Goal: Task Accomplishment & Management: Use online tool/utility

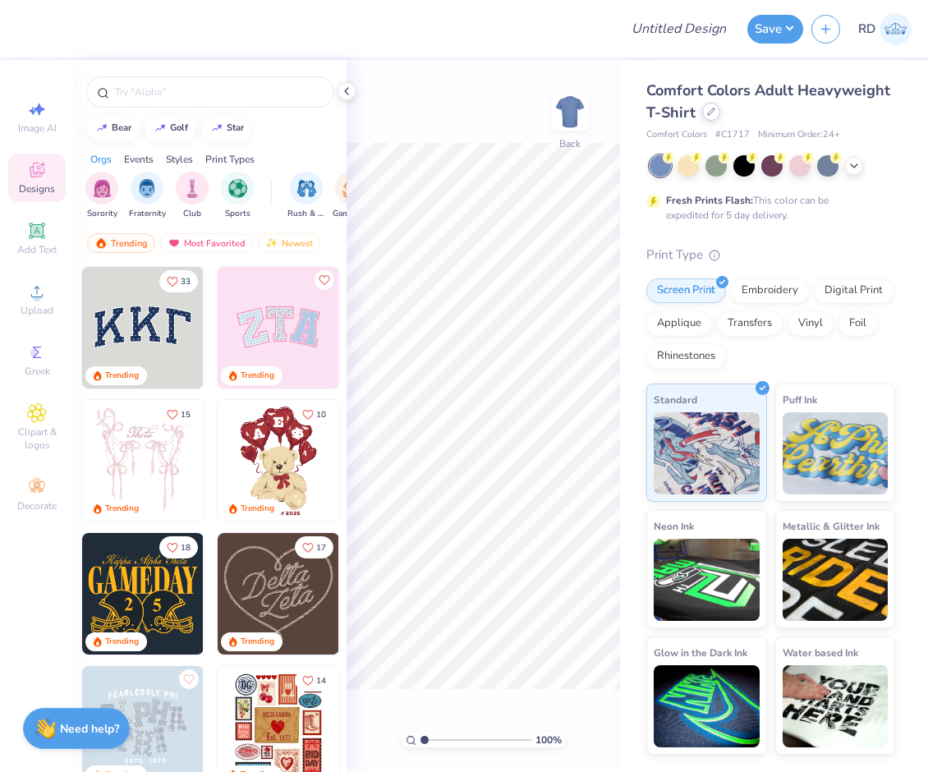
click at [707, 113] on icon at bounding box center [711, 112] width 8 height 8
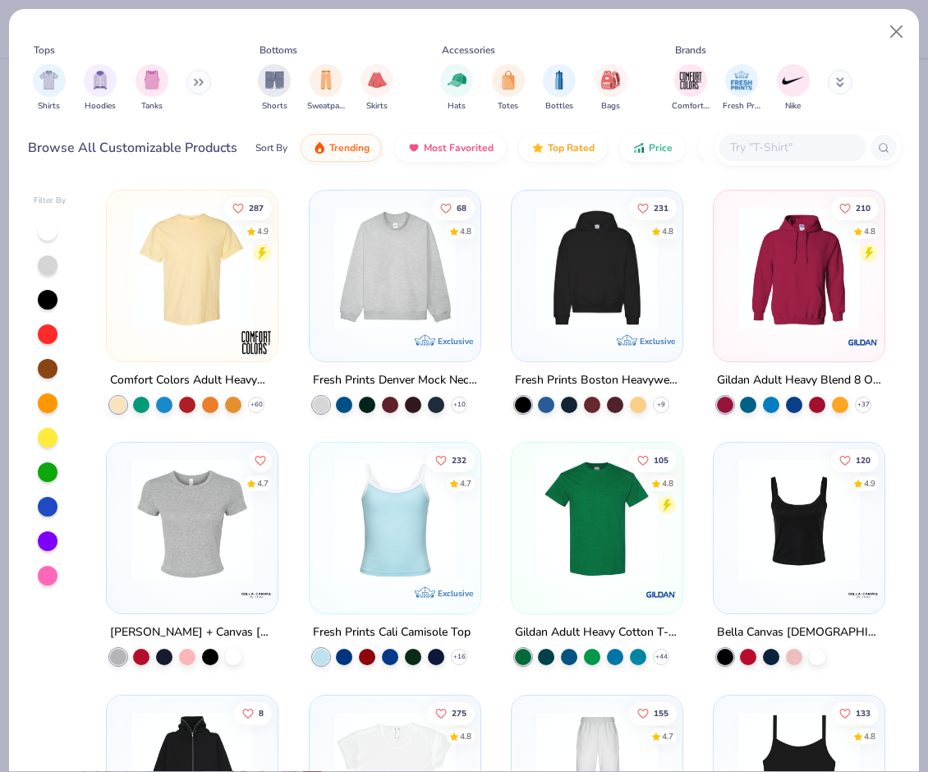
click at [791, 131] on div at bounding box center [807, 147] width 186 height 35
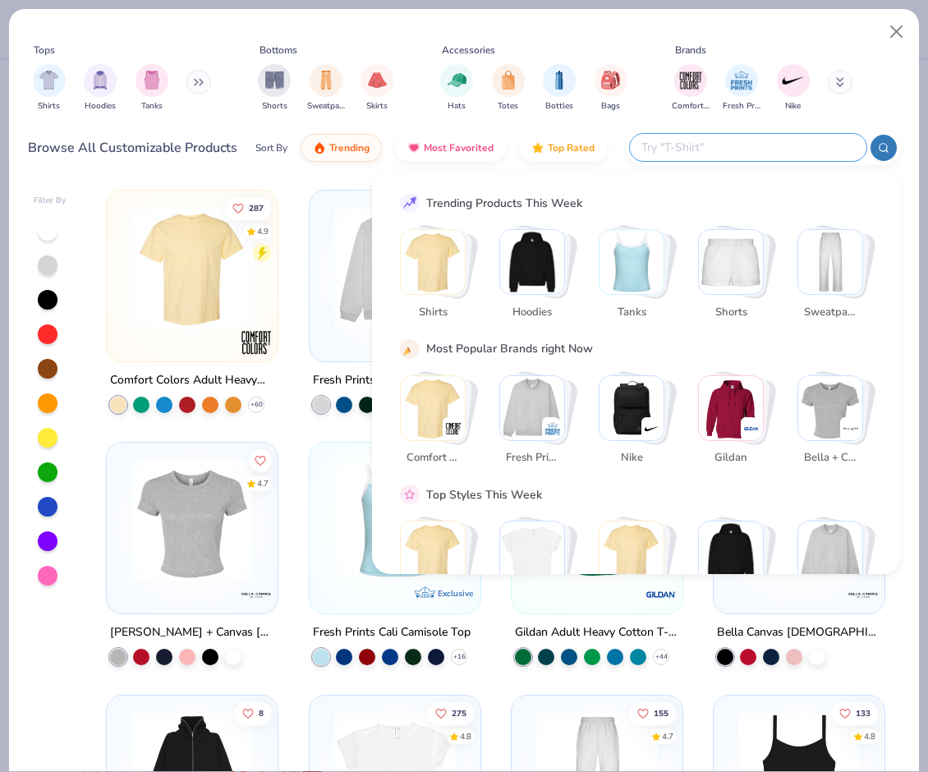
paste input "HF-07"
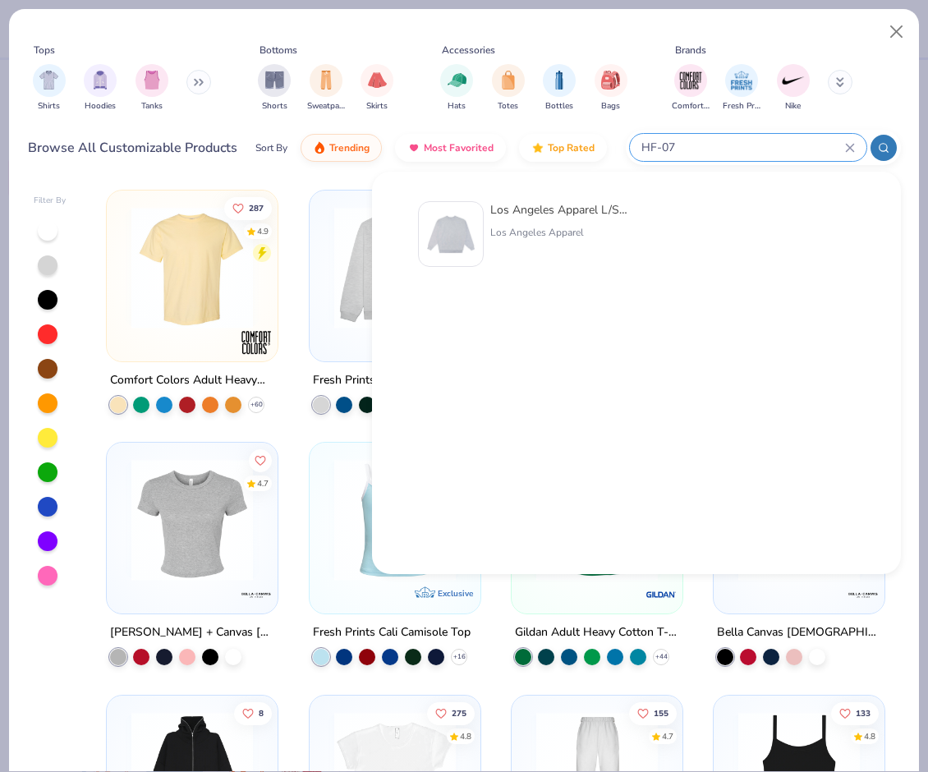
type input "HF-07"
click at [460, 234] on img at bounding box center [450, 233] width 51 height 51
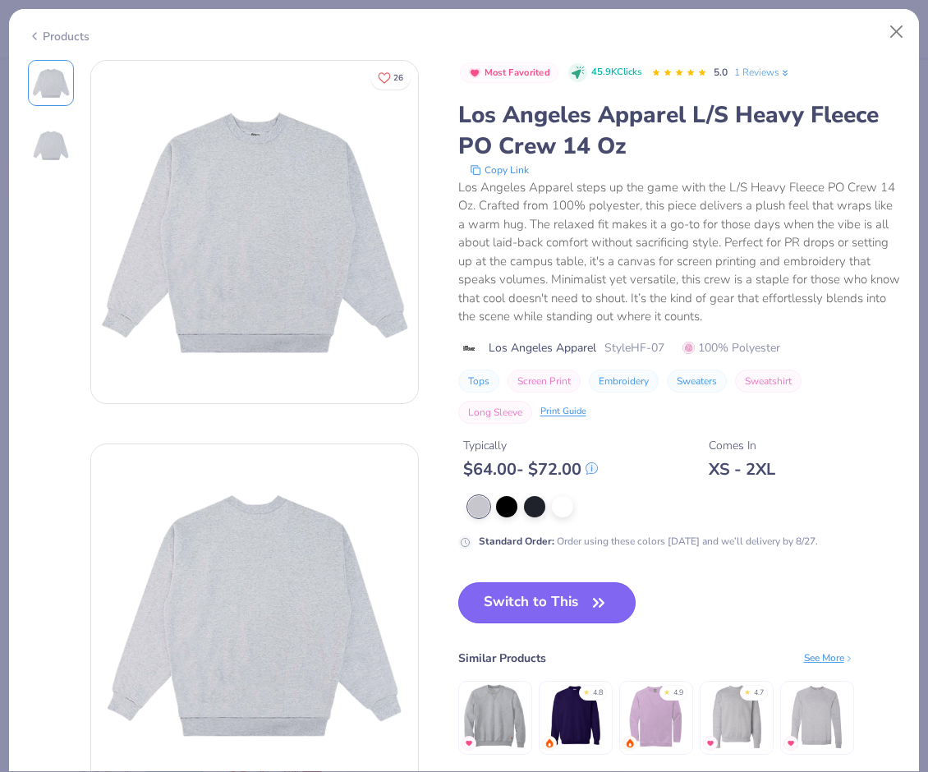
click at [517, 585] on button "Switch to This" at bounding box center [547, 602] width 178 height 41
click at [525, 600] on button "Switch to This" at bounding box center [547, 602] width 178 height 41
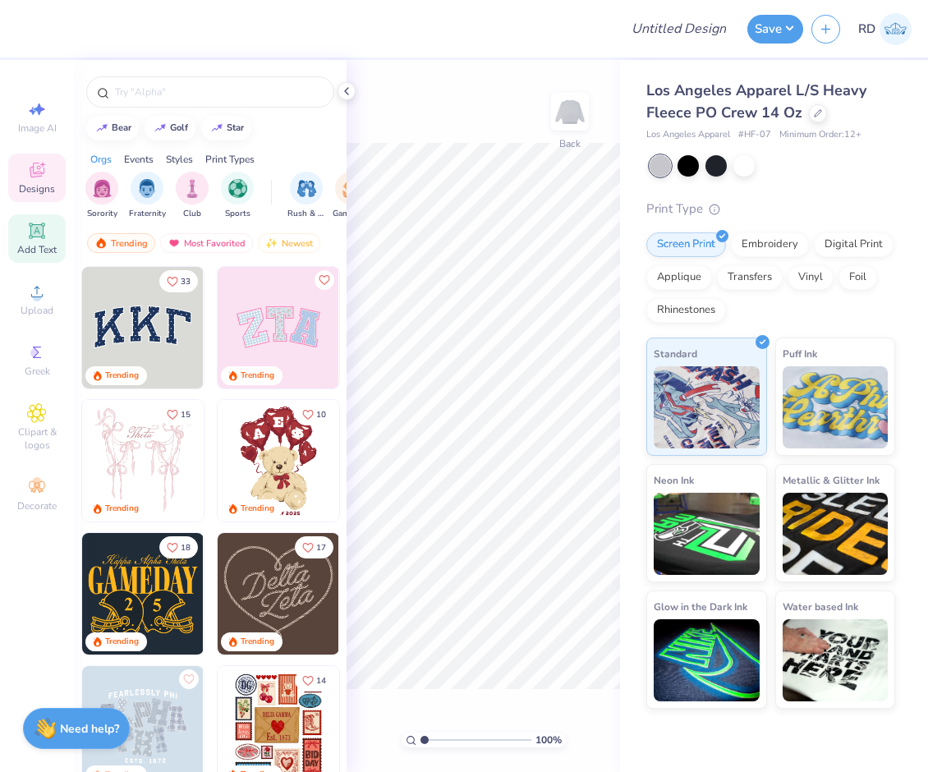
click at [22, 241] on div "Add Text" at bounding box center [36, 238] width 57 height 48
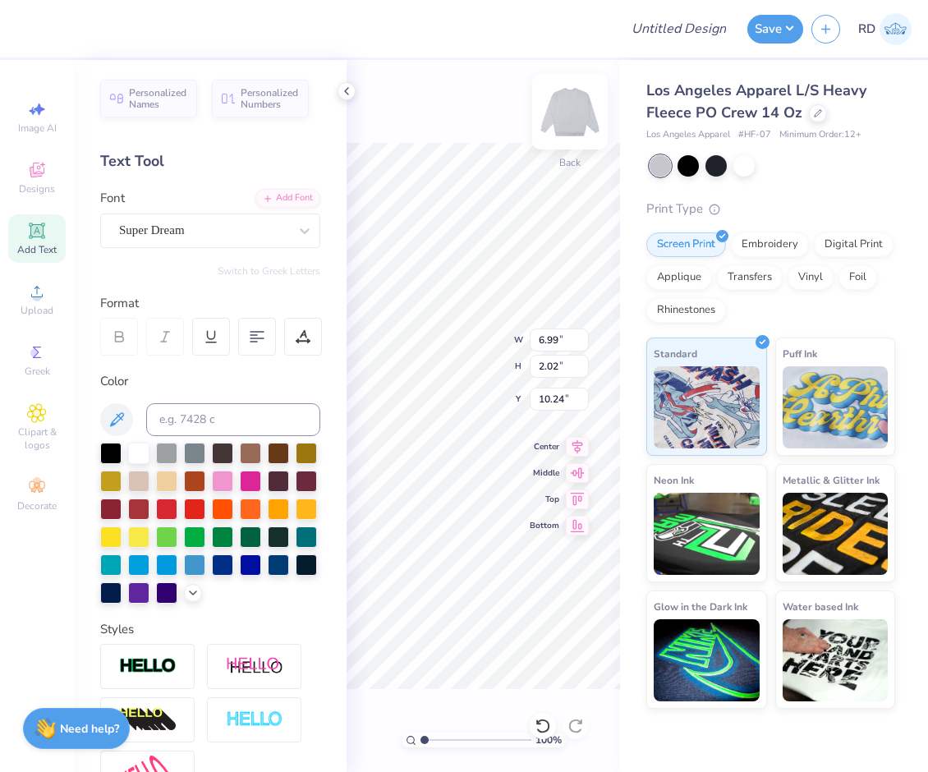
scroll to position [0, 3]
type textarea "Sigma"
click at [286, 199] on div "Add Font" at bounding box center [287, 196] width 65 height 19
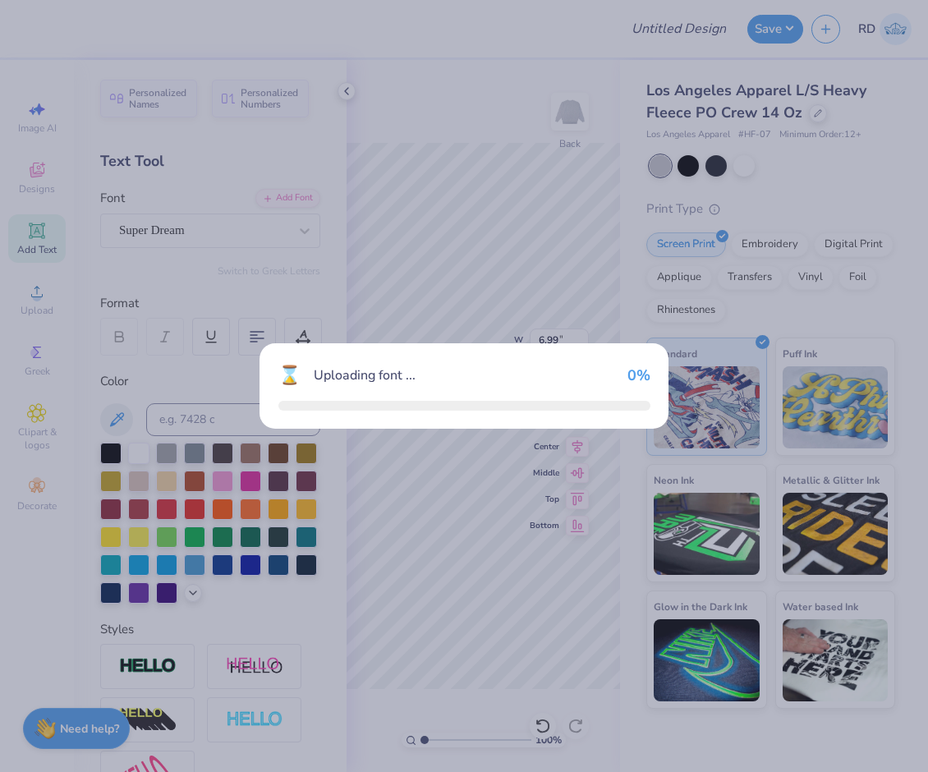
type input "8.06"
type input "2.56"
type input "9.97"
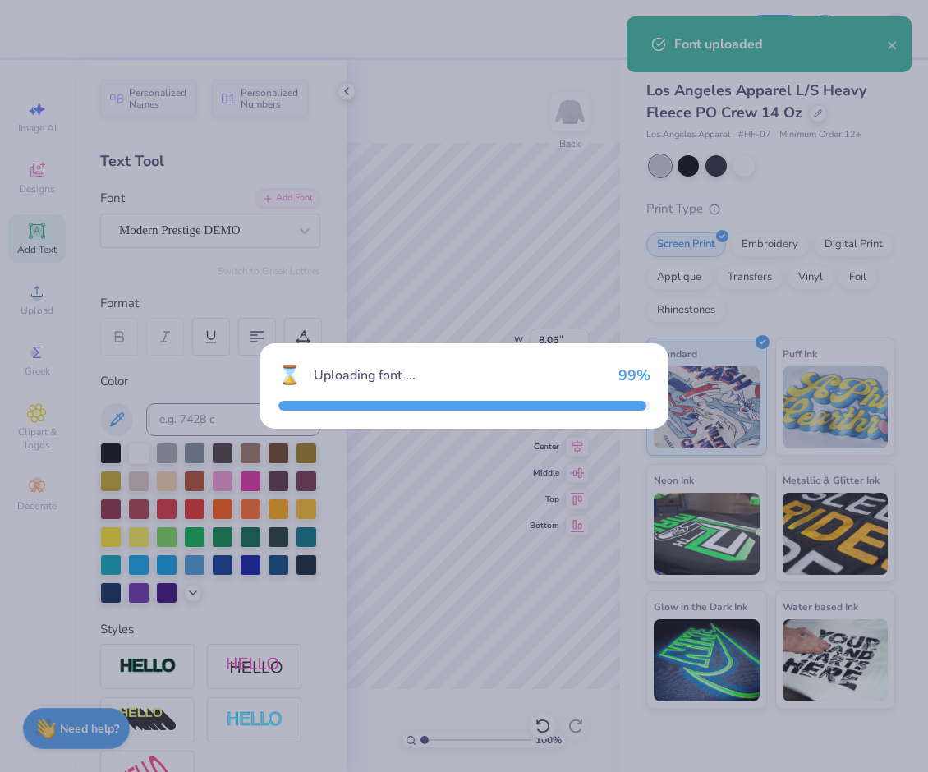
type input "6.15"
type input "2.36"
type input "10.07"
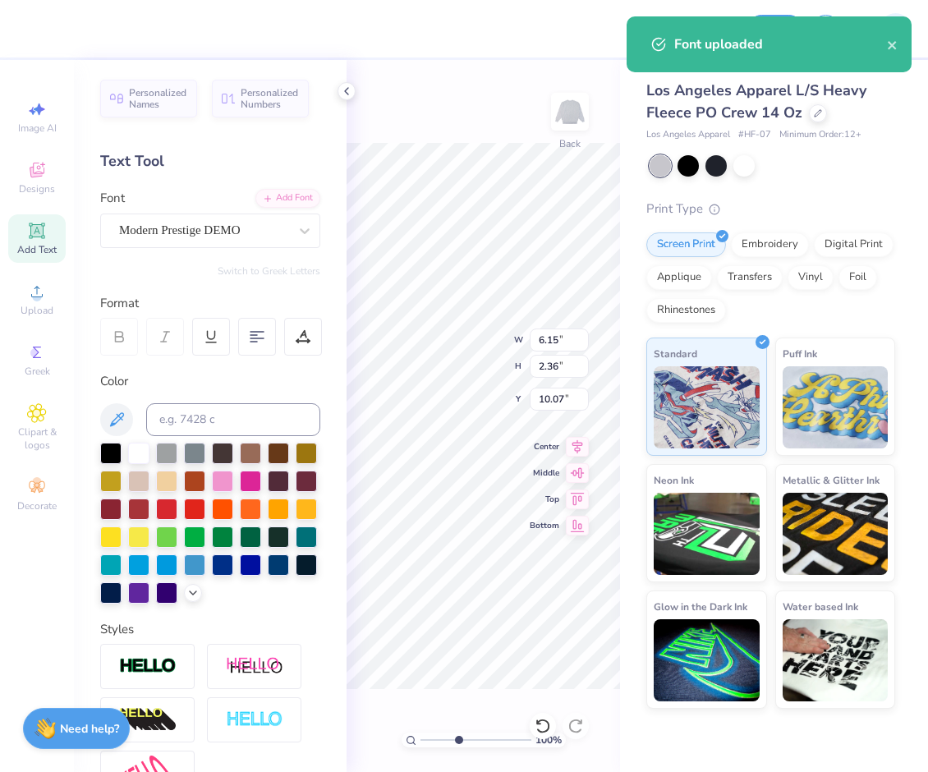
click at [458, 740] on input "range" at bounding box center [475, 739] width 111 height 15
click at [455, 740] on input "range" at bounding box center [475, 739] width 111 height 15
type input "3.79"
click at [201, 420] on input at bounding box center [233, 419] width 174 height 33
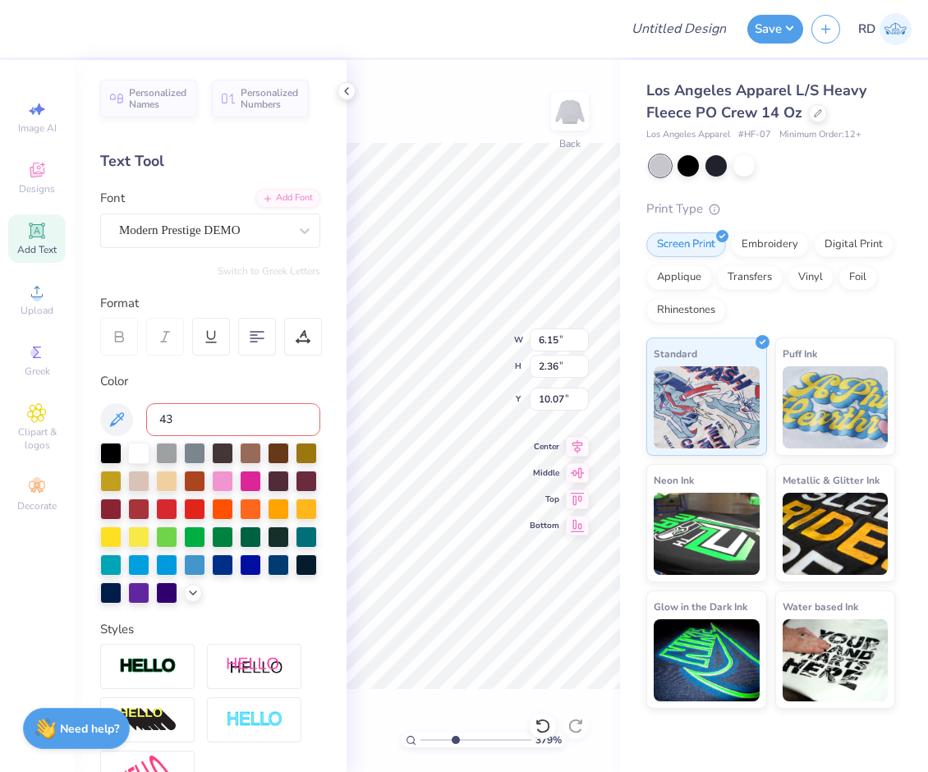
type input "439"
click at [437, 740] on input "range" at bounding box center [475, 739] width 111 height 15
type input "2.15"
click at [581, 447] on icon at bounding box center [577, 444] width 23 height 20
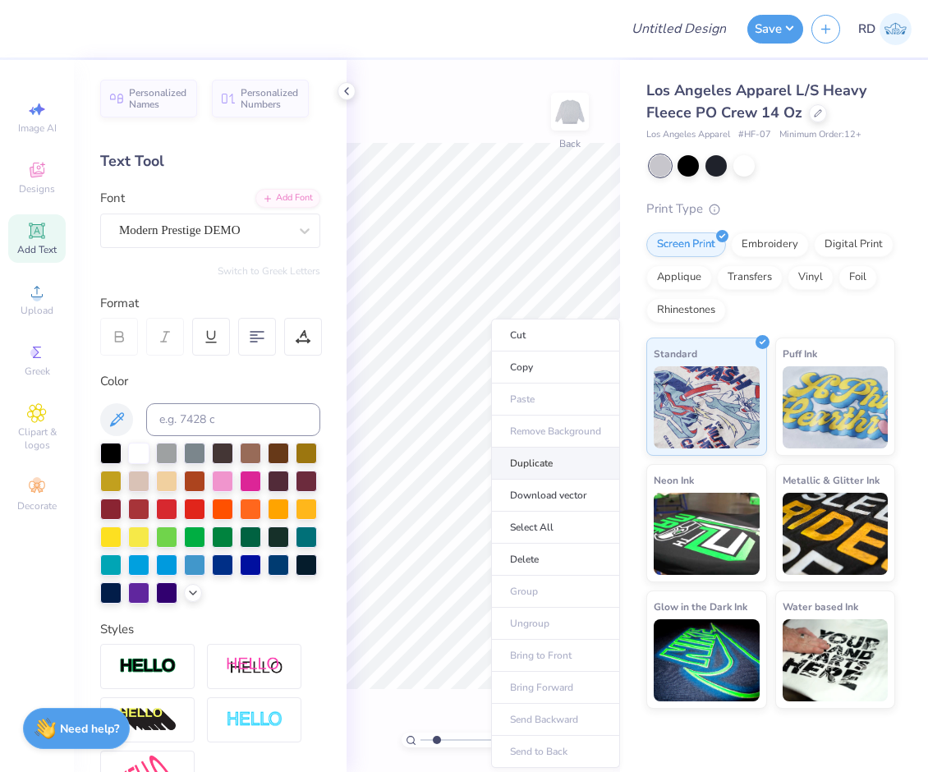
click at [525, 465] on li "Duplicate" at bounding box center [555, 463] width 129 height 32
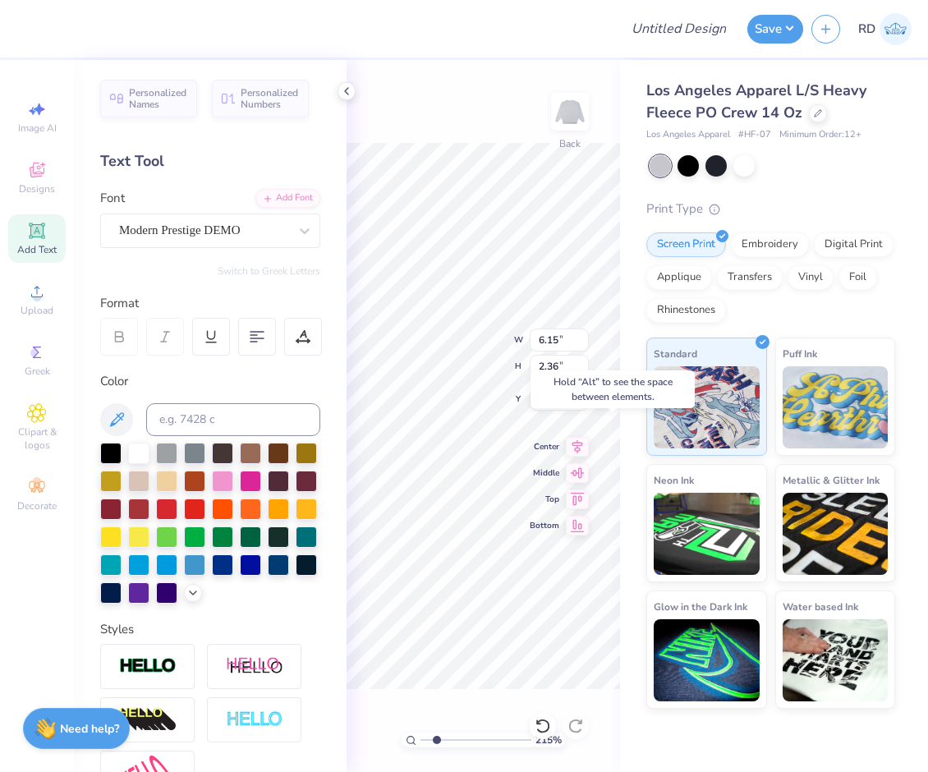
type input "13.09"
type textarea "Delta Tau"
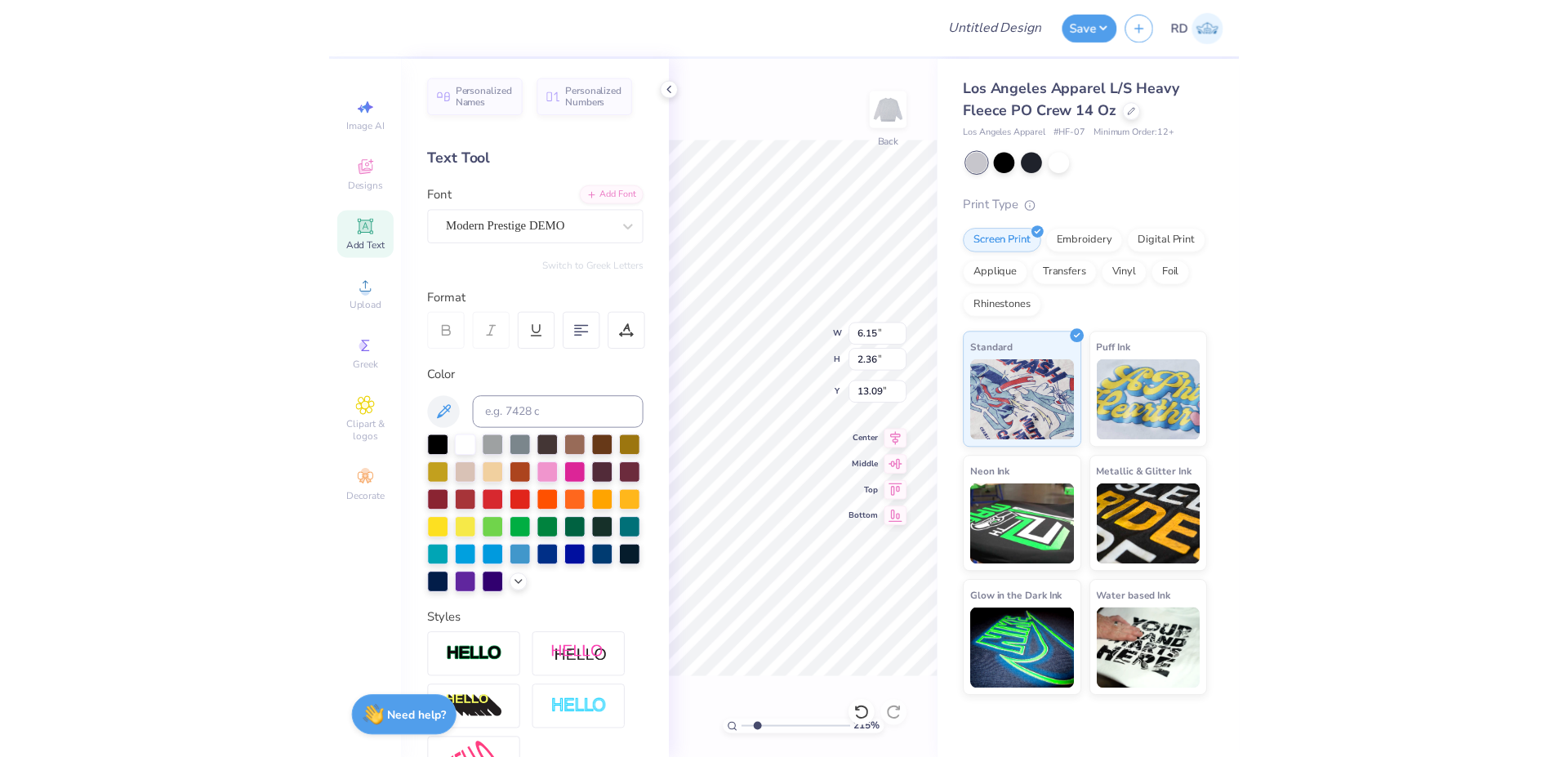
scroll to position [0, 5]
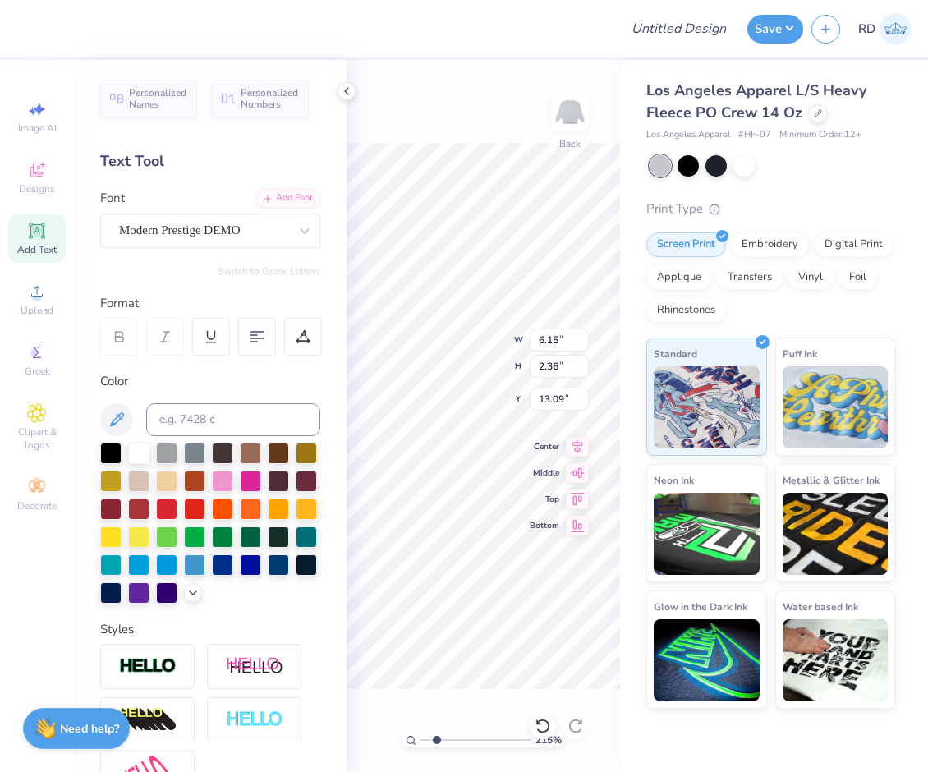
type input "10.07"
click at [423, 740] on input "range" at bounding box center [475, 739] width 111 height 15
click at [438, 736] on input "range" at bounding box center [475, 739] width 111 height 15
type input "2.23"
click at [575, 447] on icon at bounding box center [577, 445] width 11 height 14
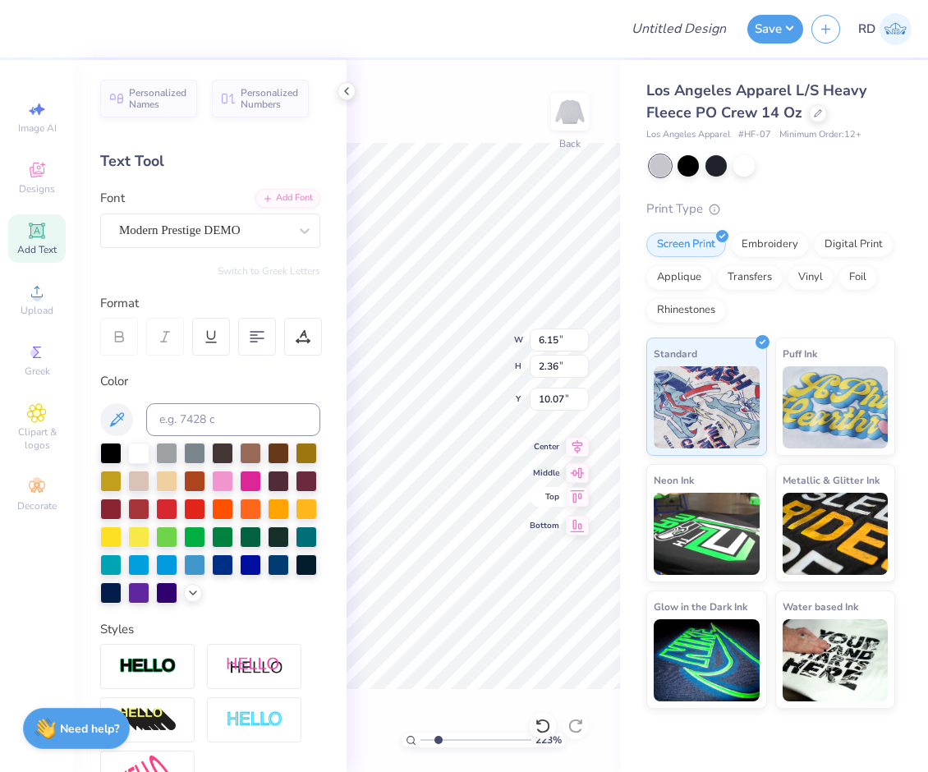
type input "11.35"
type input "2.32"
click at [572, 447] on icon at bounding box center [577, 444] width 23 height 20
type input "11.62"
type input "11.55"
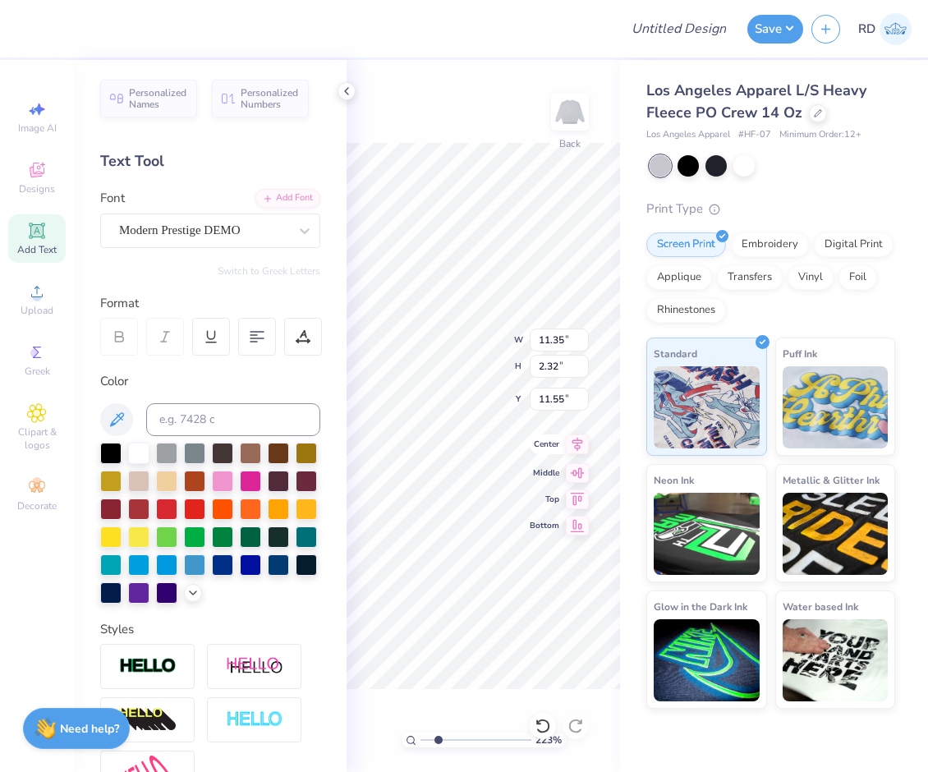
click at [580, 443] on icon at bounding box center [577, 445] width 11 height 14
drag, startPoint x: 433, startPoint y: 739, endPoint x: 422, endPoint y: 740, distance: 11.5
type input "1"
click at [422, 740] on input "range" at bounding box center [475, 739] width 111 height 15
click at [37, 305] on span "Upload" at bounding box center [37, 310] width 33 height 13
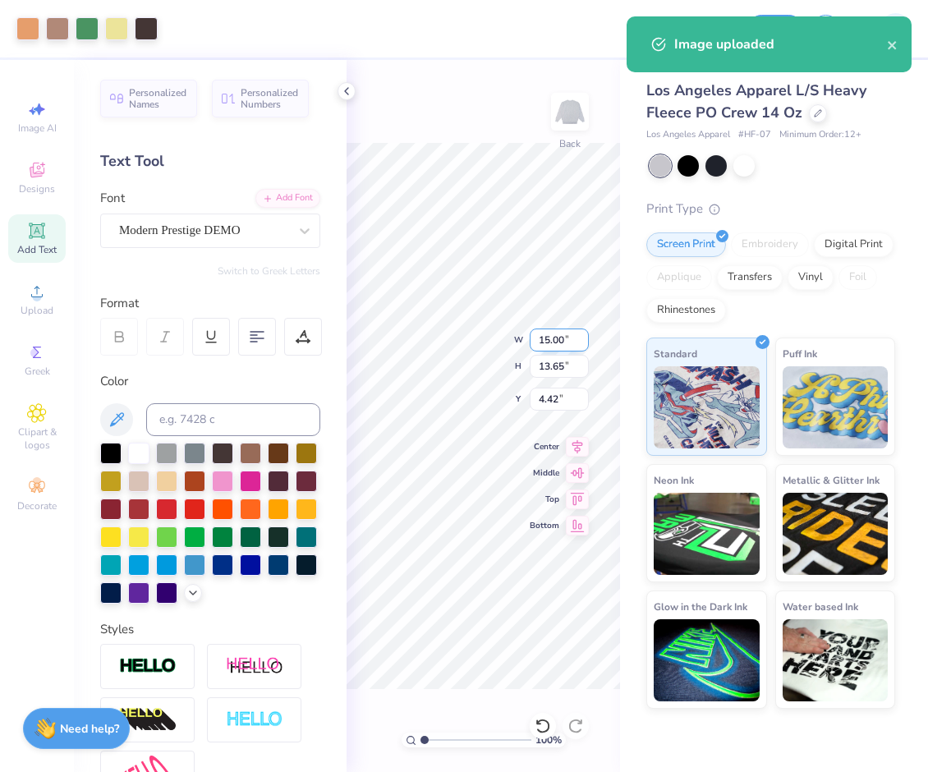
click at [555, 336] on input "15.00" at bounding box center [558, 339] width 59 height 23
type input "12.00"
type input "10.92"
type input "5.79"
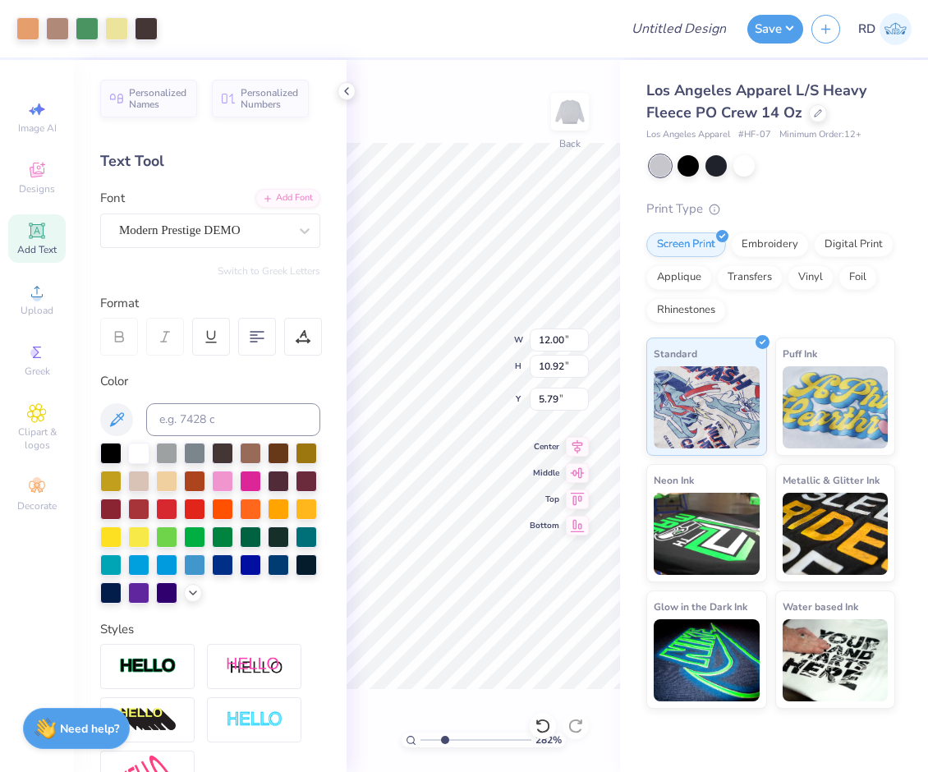
drag, startPoint x: 449, startPoint y: 741, endPoint x: 443, endPoint y: 734, distance: 9.4
click at [444, 741] on input "range" at bounding box center [475, 739] width 111 height 15
drag, startPoint x: 465, startPoint y: 740, endPoint x: 428, endPoint y: 744, distance: 37.1
click at [428, 744] on input "range" at bounding box center [475, 739] width 111 height 15
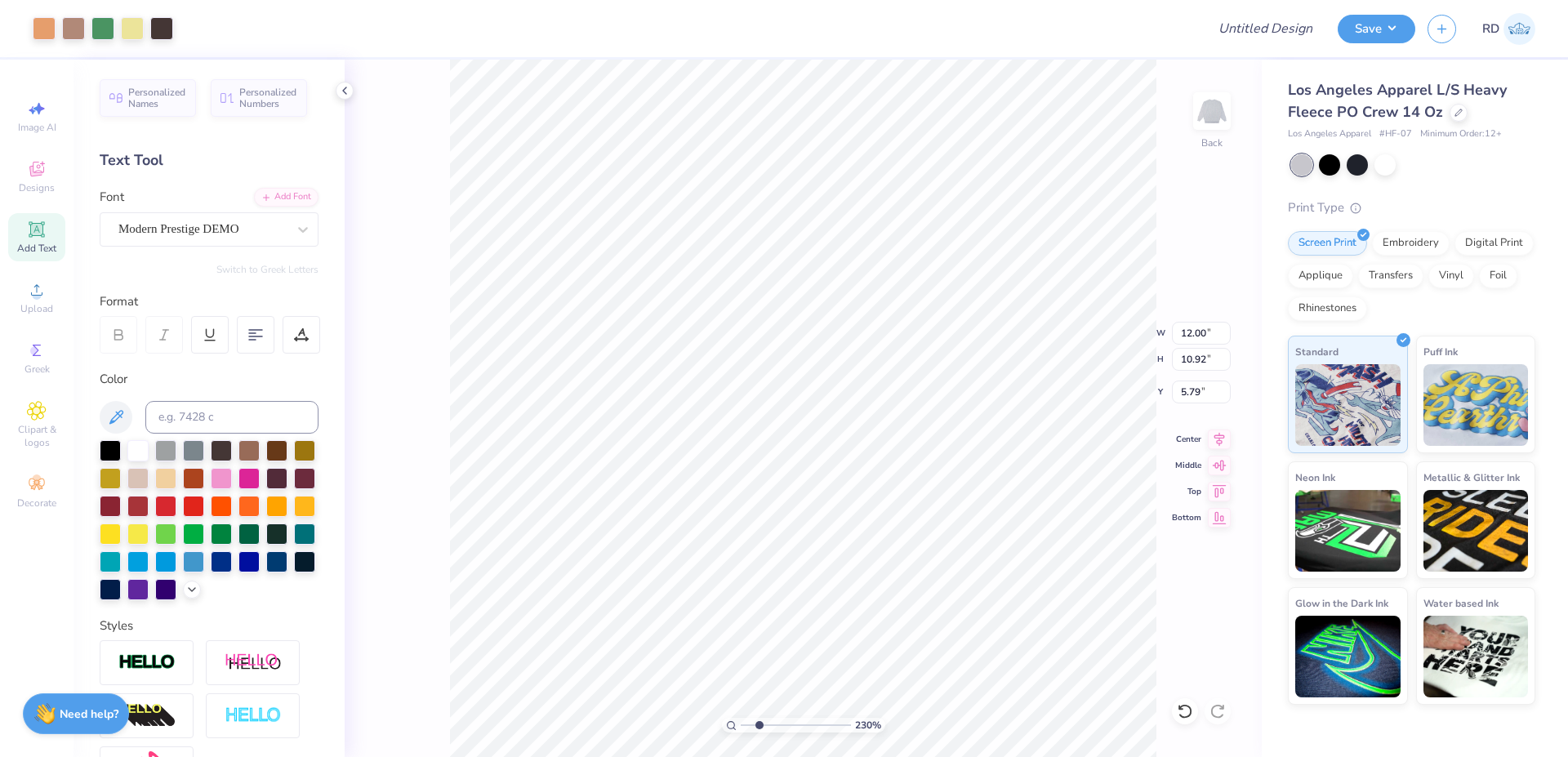
click at [759, 730] on input "range" at bounding box center [796, 725] width 110 height 15
click at [922, 394] on input "5.79" at bounding box center [1201, 392] width 59 height 23
click at [832, 718] on li "Send to Back" at bounding box center [852, 718] width 128 height 32
type input "2.08"
click at [756, 724] on input "range" at bounding box center [796, 725] width 110 height 15
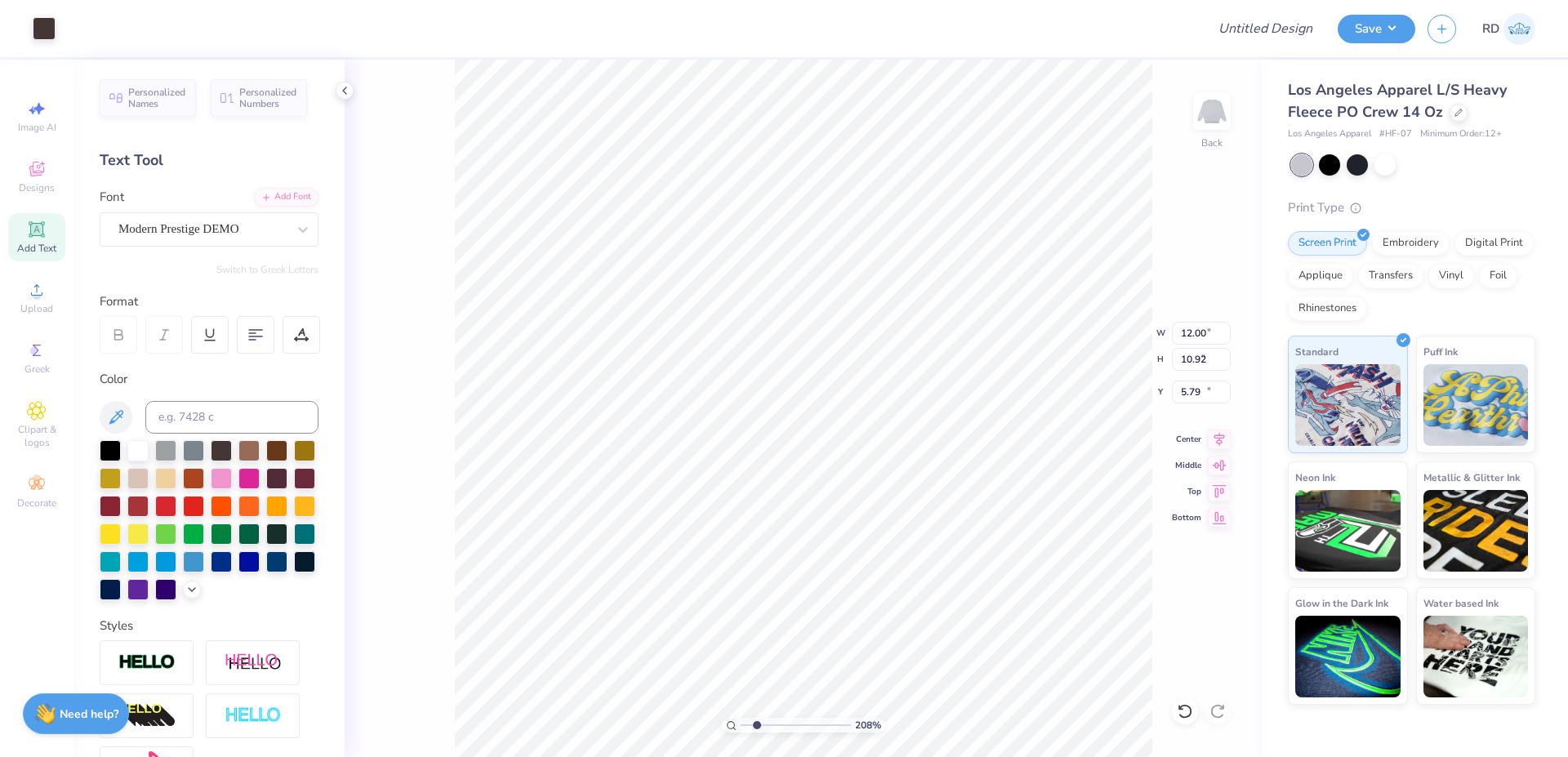
type input "11.35"
type input "2.32"
type input "11.55"
type input "3.80"
type input "3.00"
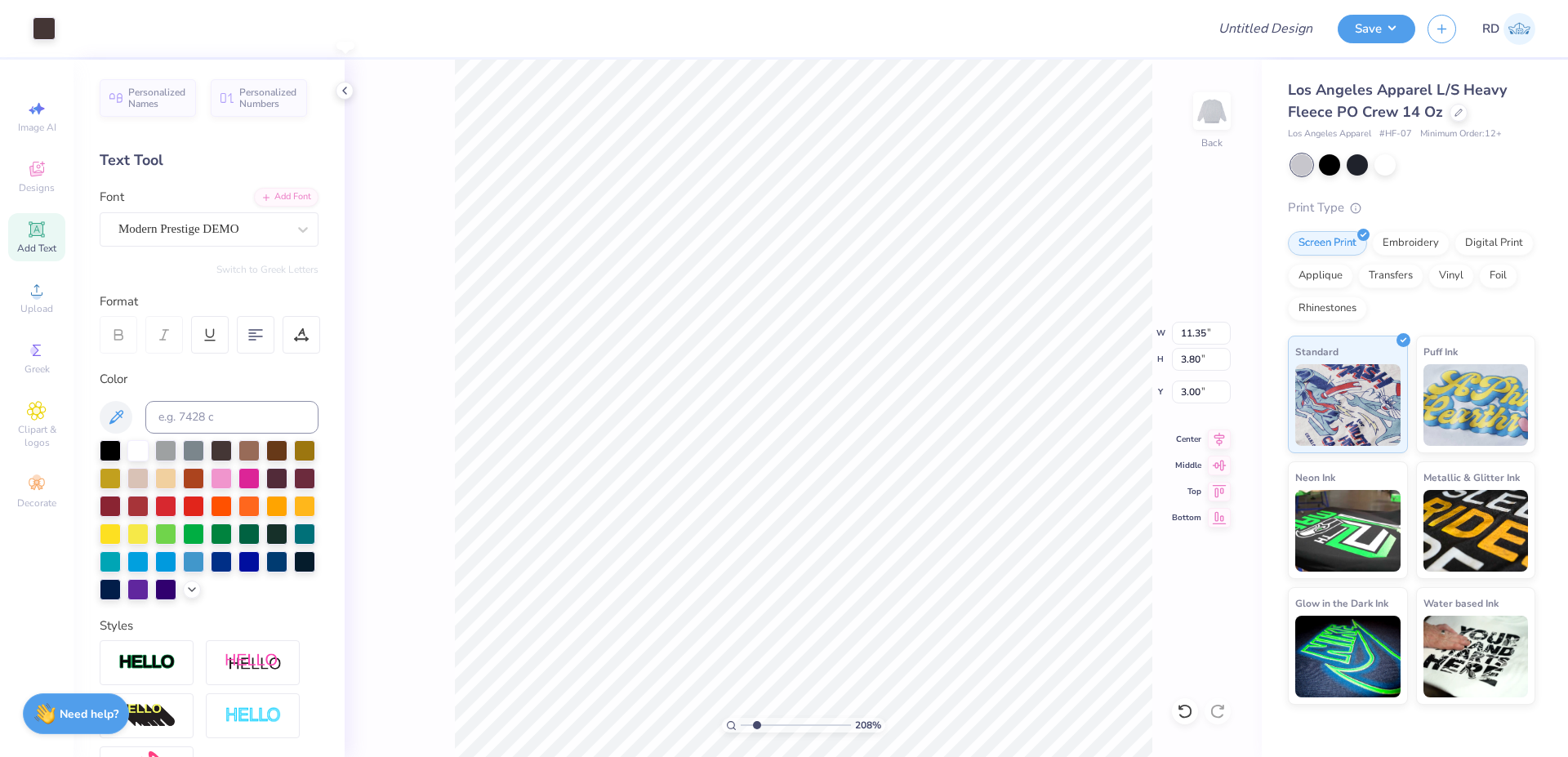
type input "10.82"
type input "4.83"
click at [922, 434] on icon at bounding box center [1219, 437] width 23 height 20
type input "2.72"
type input "10.72"
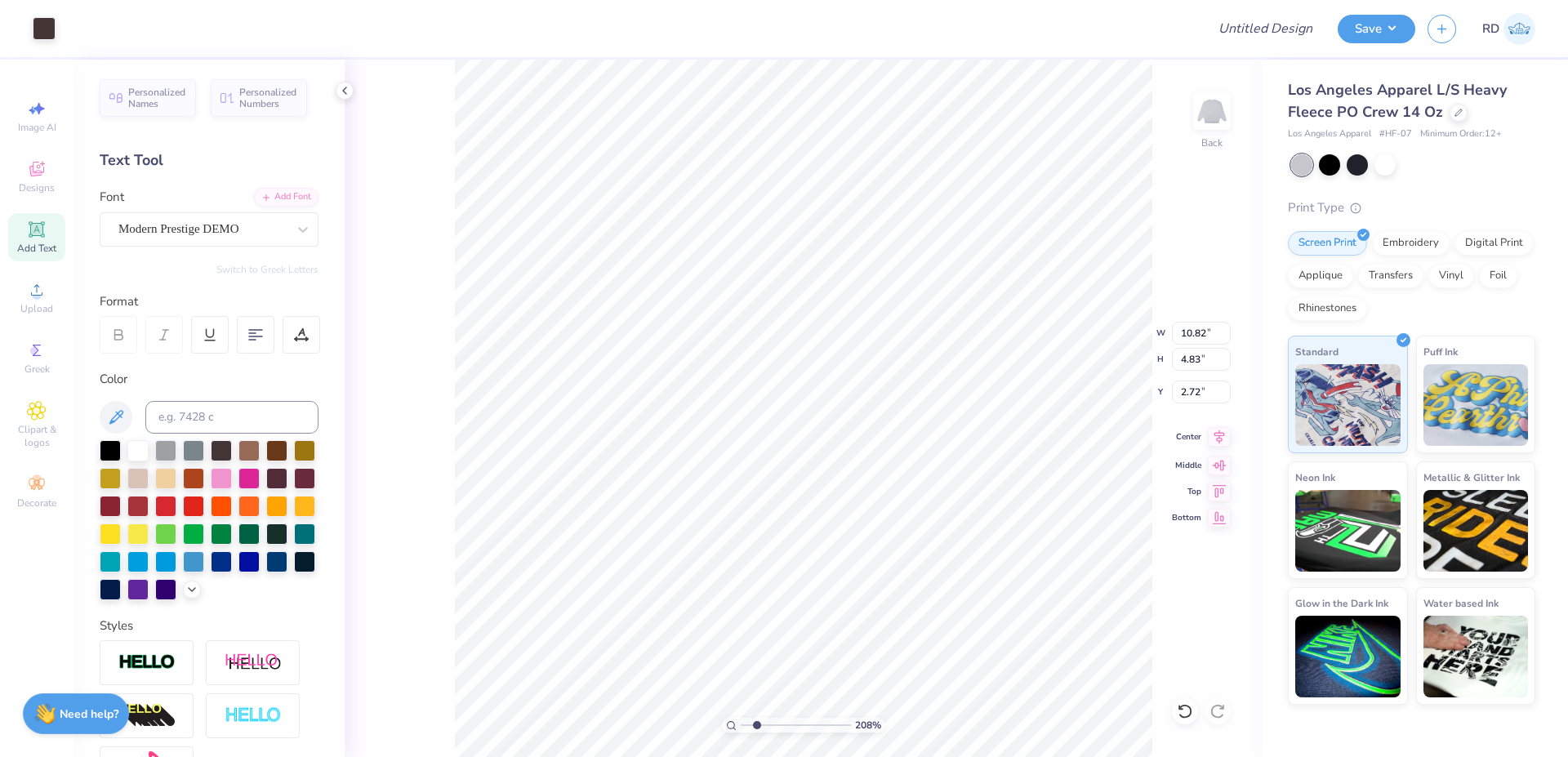
type input "4.95"
type input "2.75"
click at [922, 436] on icon at bounding box center [1220, 437] width 11 height 14
click at [784, 724] on input "range" at bounding box center [796, 725] width 110 height 15
type input "4.61"
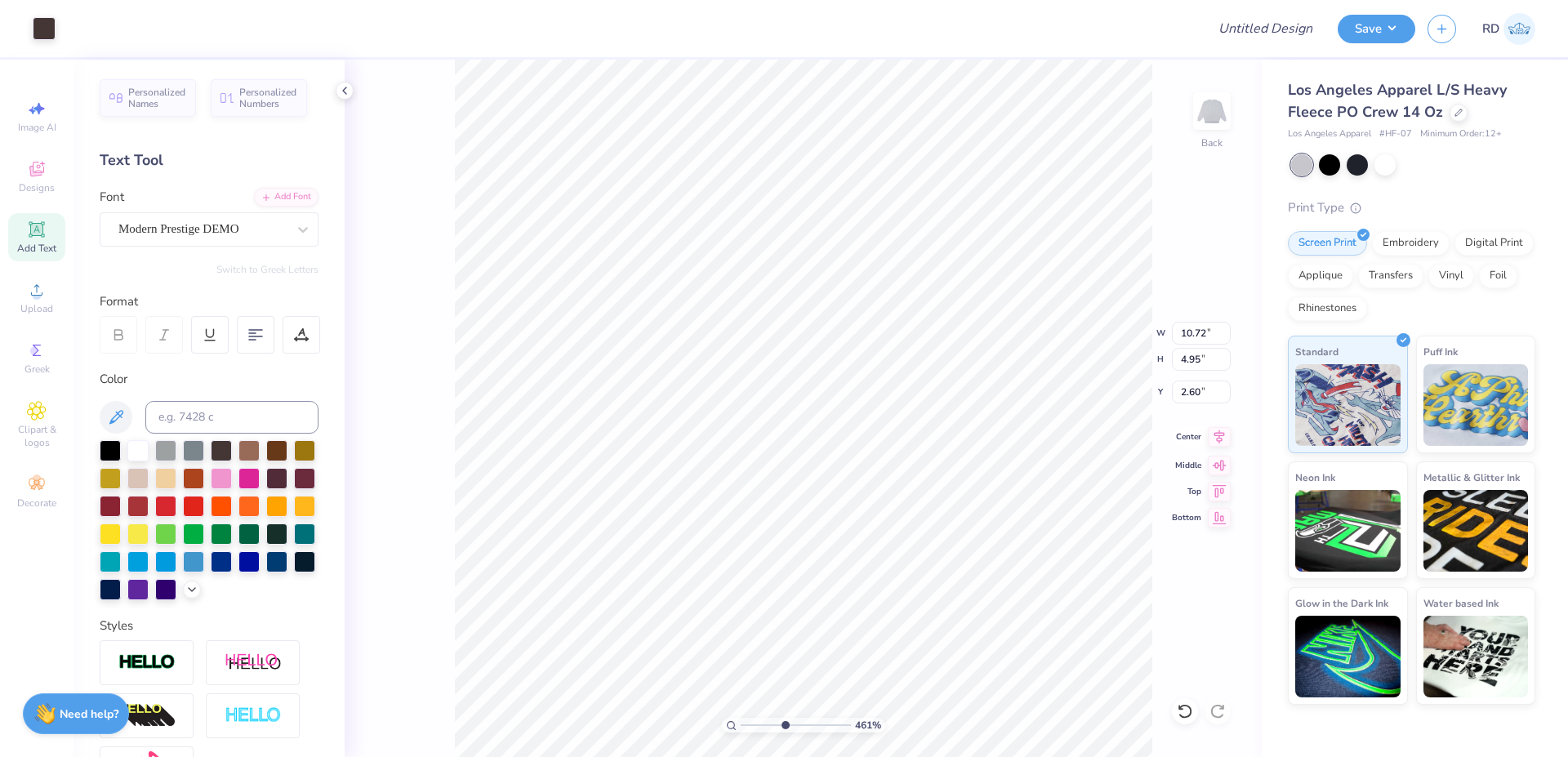
click at [922, 436] on icon at bounding box center [1219, 437] width 23 height 20
type input "2.56"
type input "10.78"
type input "4.87"
click at [922, 434] on icon at bounding box center [1219, 437] width 23 height 20
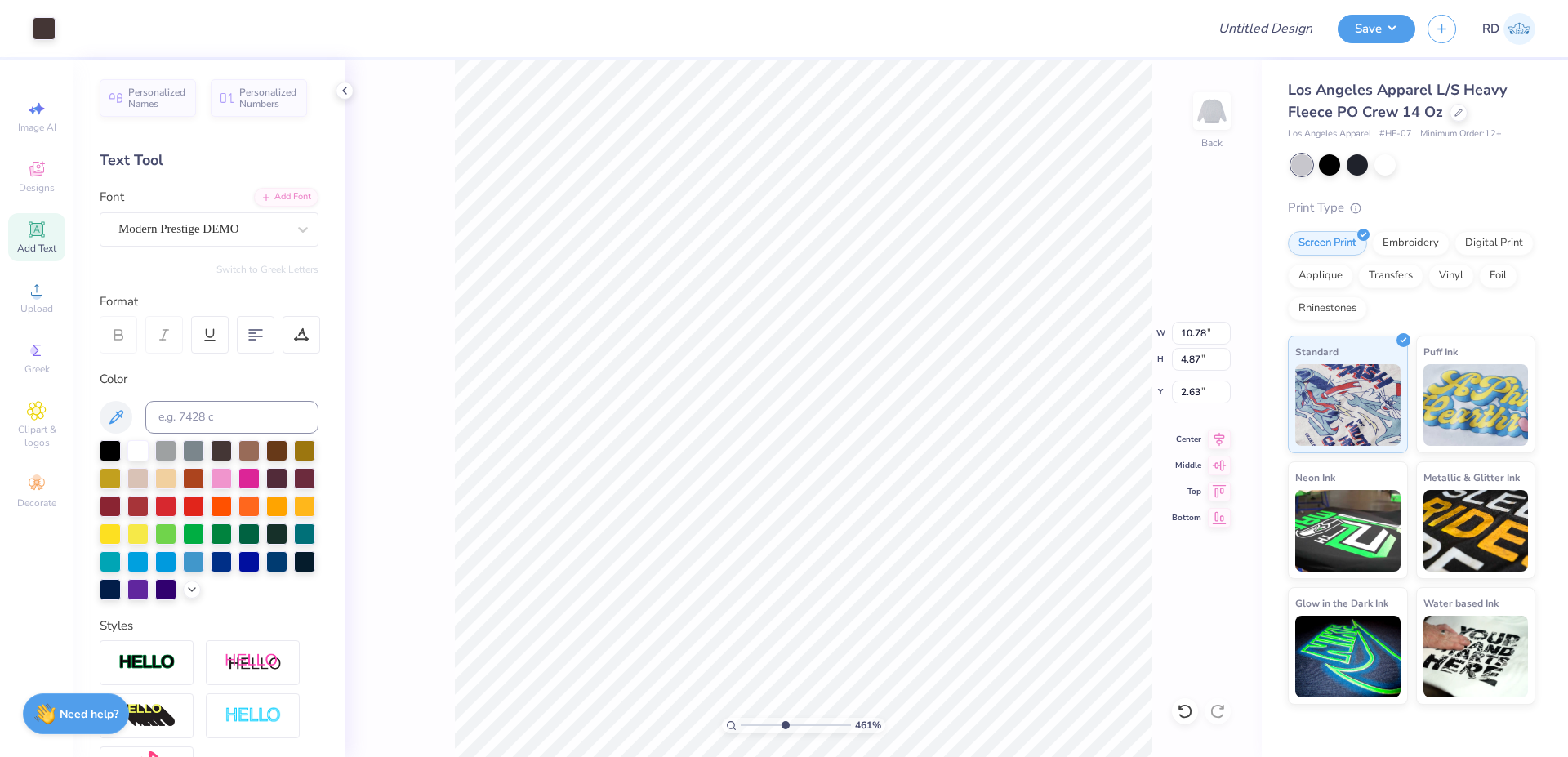
type input "2.58"
type input "10.82"
type input "4.83"
type input "2.62"
type input "10.87"
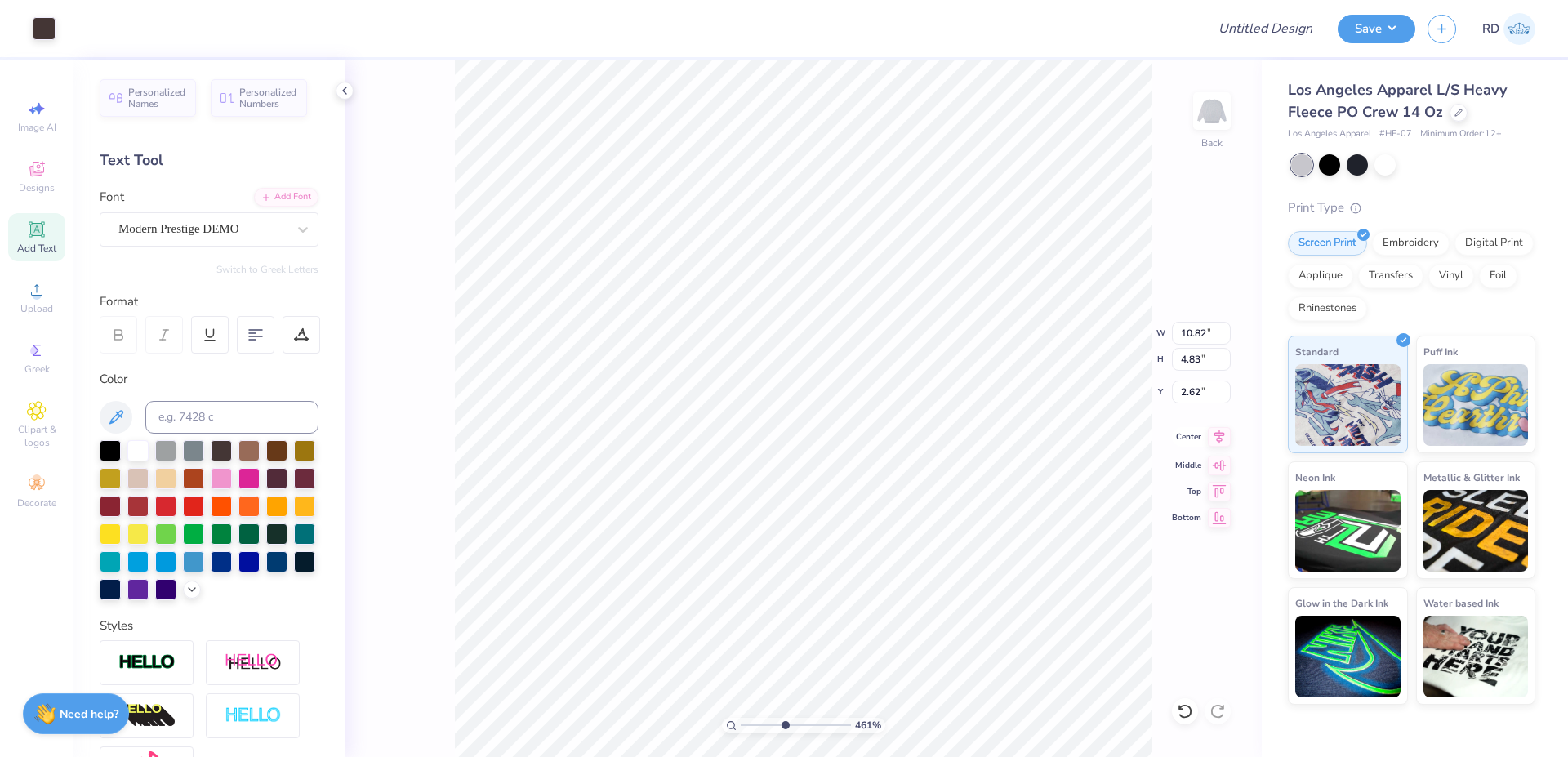
type input "4.77"
type input "2.60"
click at [922, 436] on icon at bounding box center [1220, 437] width 11 height 14
drag, startPoint x: 764, startPoint y: 727, endPoint x: 747, endPoint y: 728, distance: 17.0
click at [747, 728] on input "range" at bounding box center [796, 725] width 110 height 15
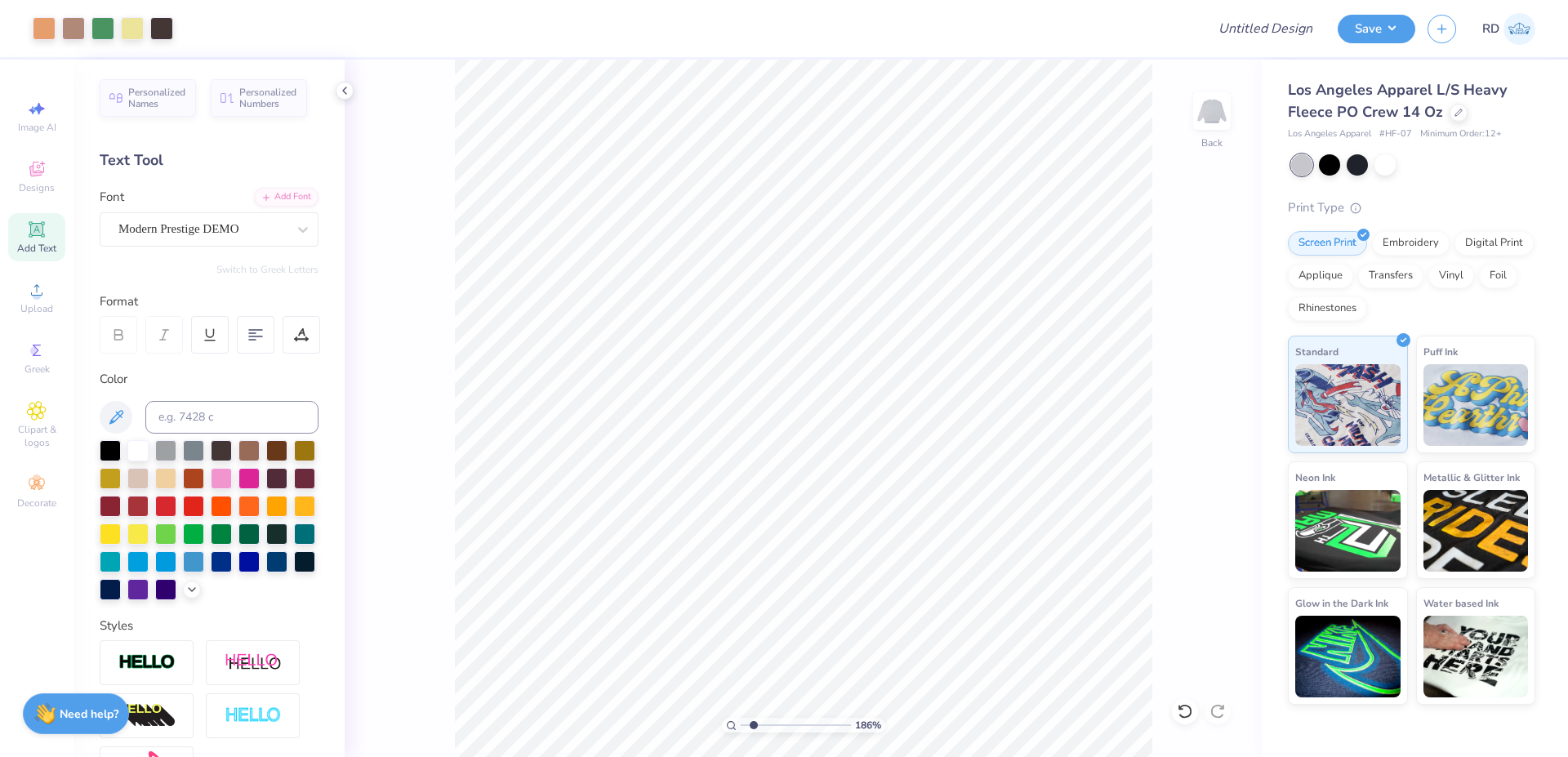
click at [754, 723] on input "range" at bounding box center [796, 725] width 110 height 15
type input "1.86"
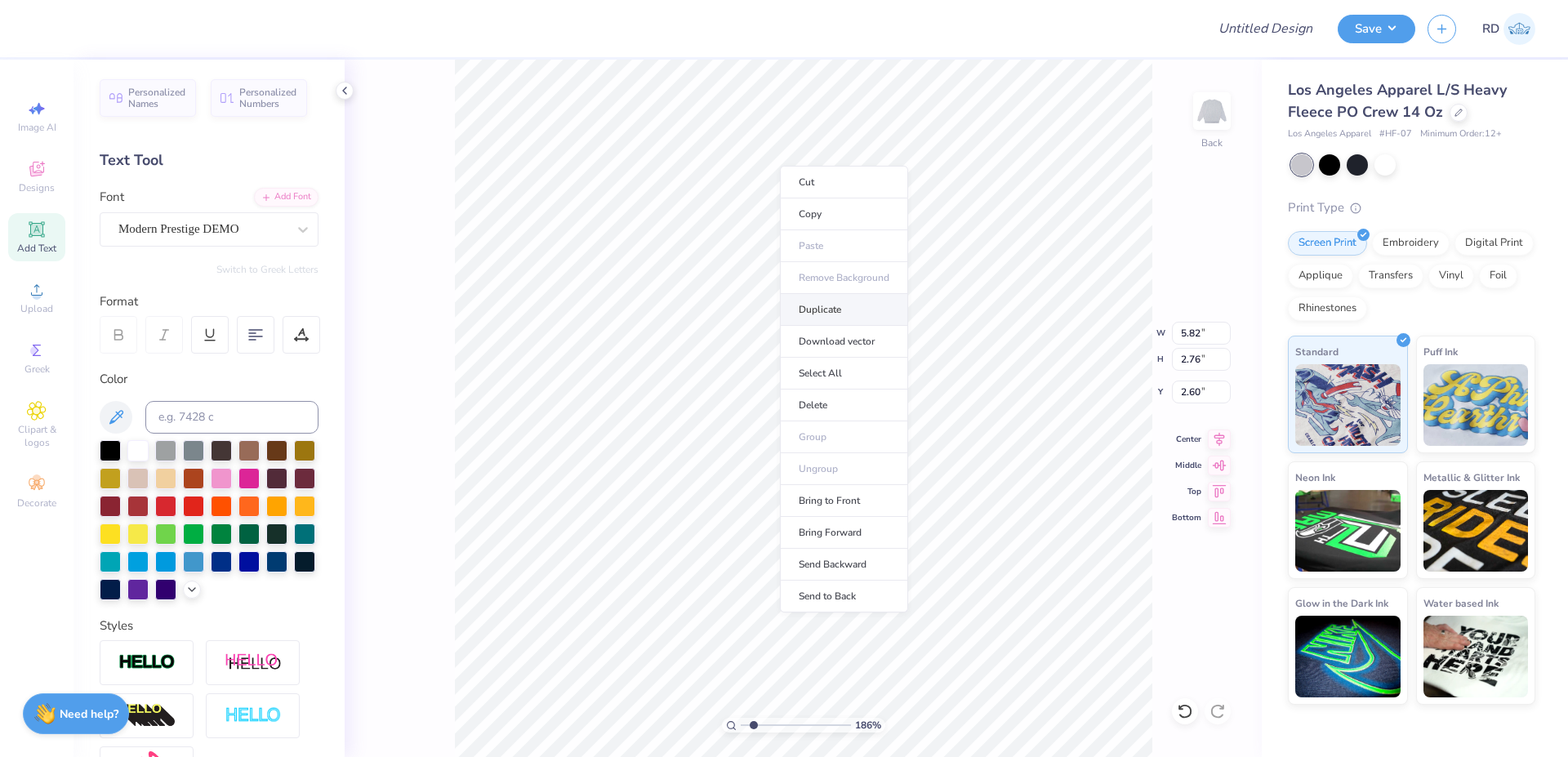
click at [852, 311] on li "Duplicate" at bounding box center [844, 310] width 128 height 32
type input "16.71"
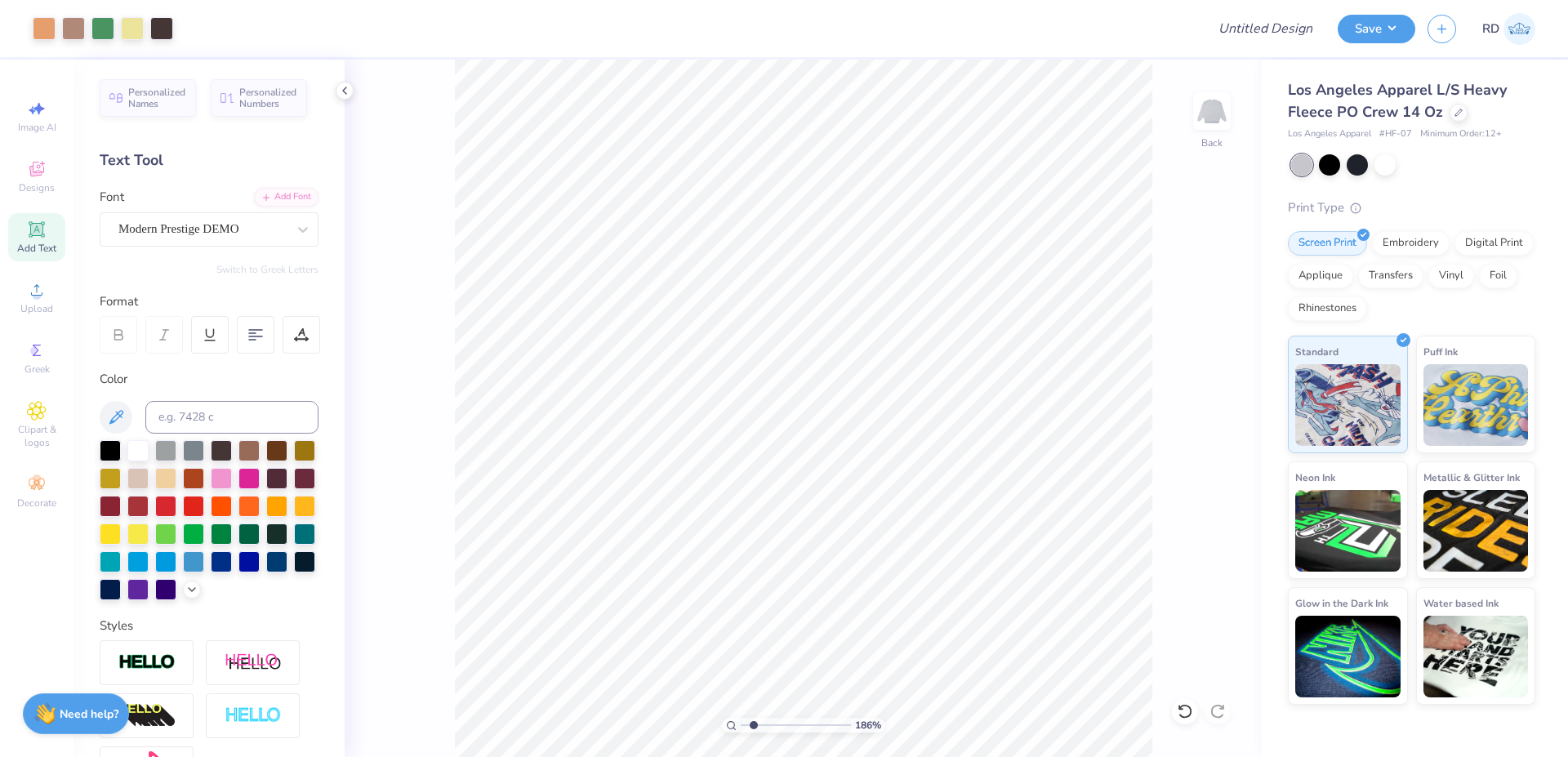
click at [34, 232] on icon at bounding box center [36, 229] width 12 height 12
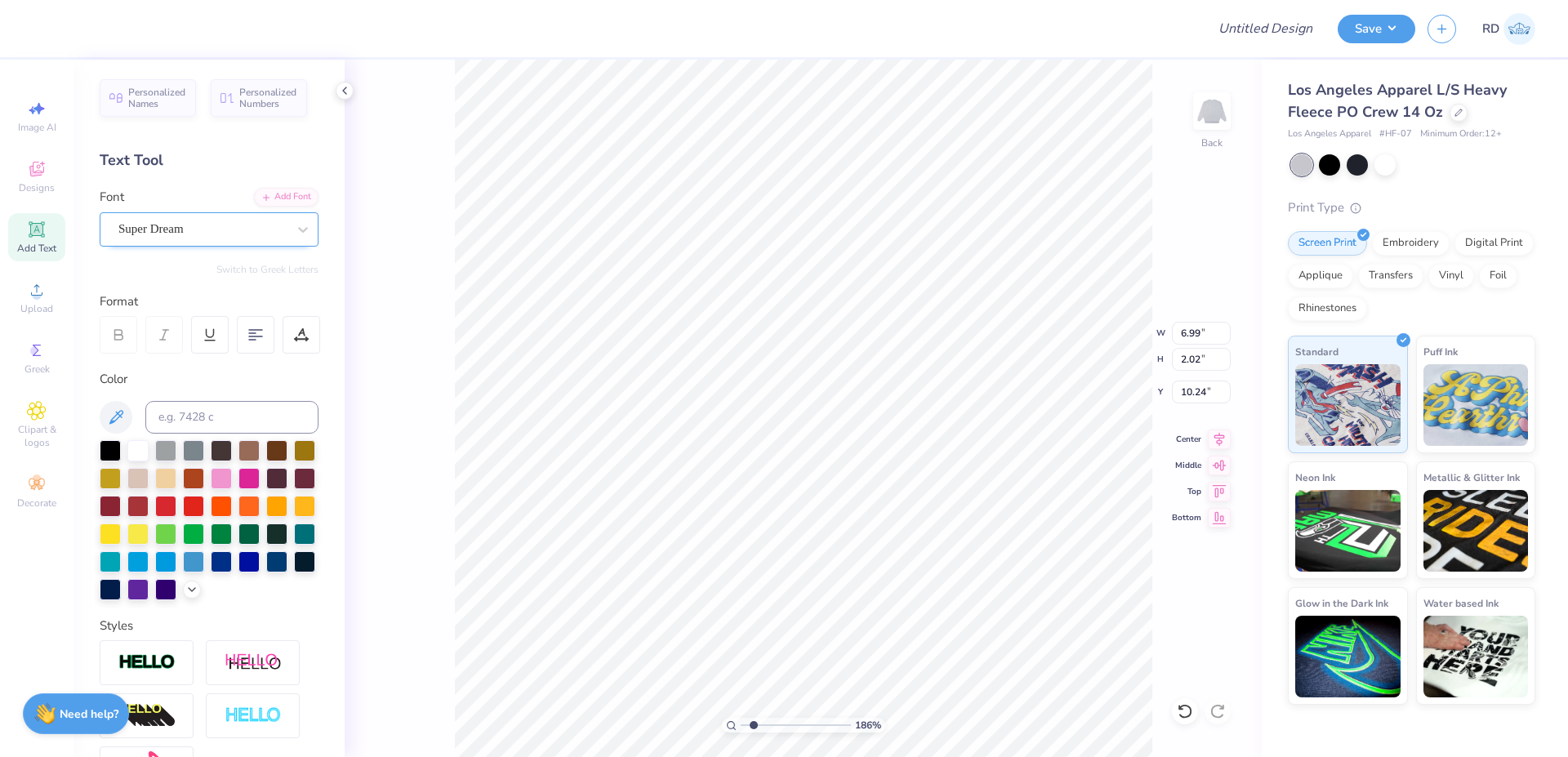
click at [167, 235] on div "Super Dream" at bounding box center [202, 229] width 171 height 25
type input "17.34"
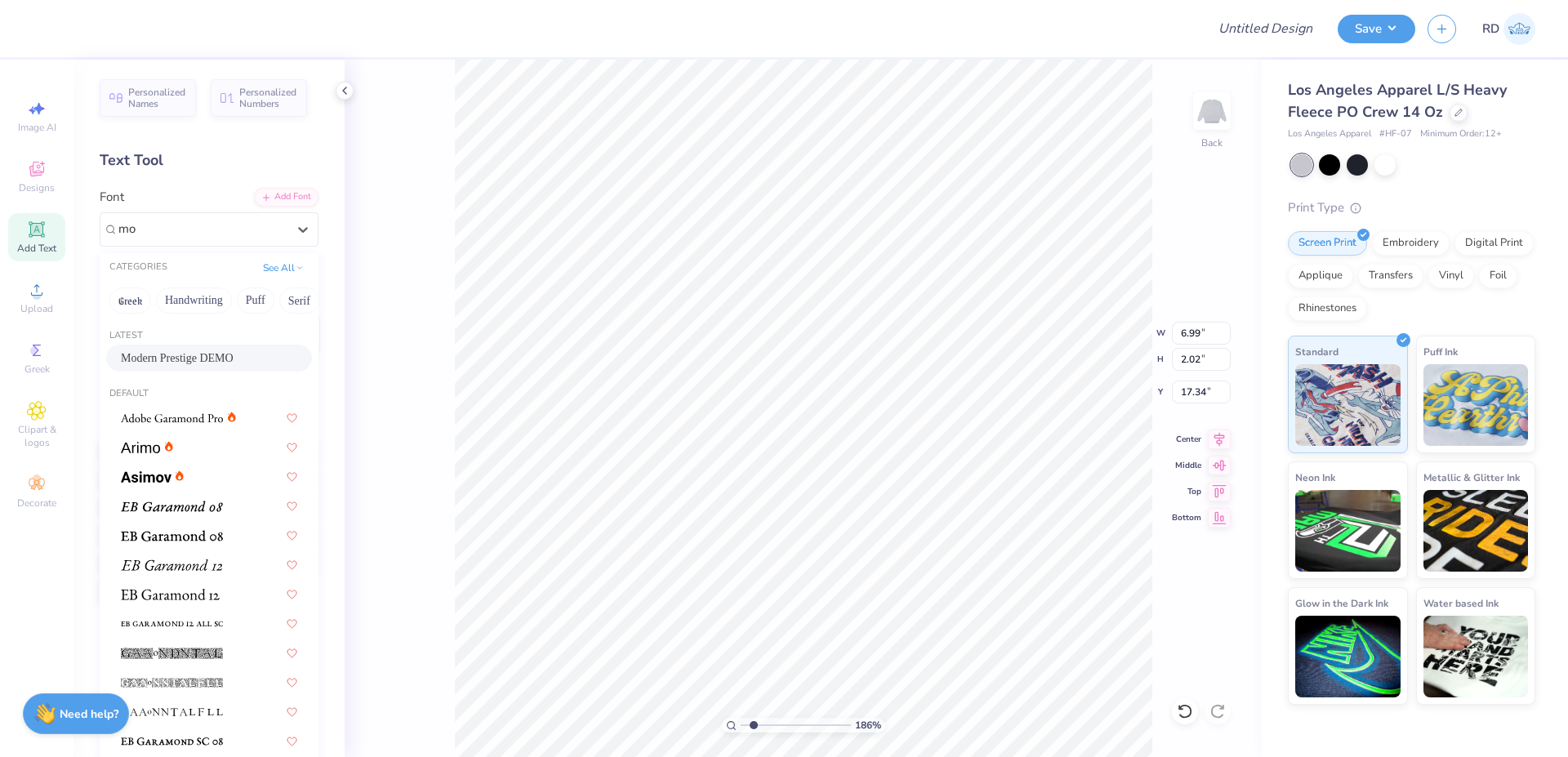
click at [170, 356] on span "Modern Prestige DEMO" at bounding box center [176, 357] width 112 height 17
type input "mo"
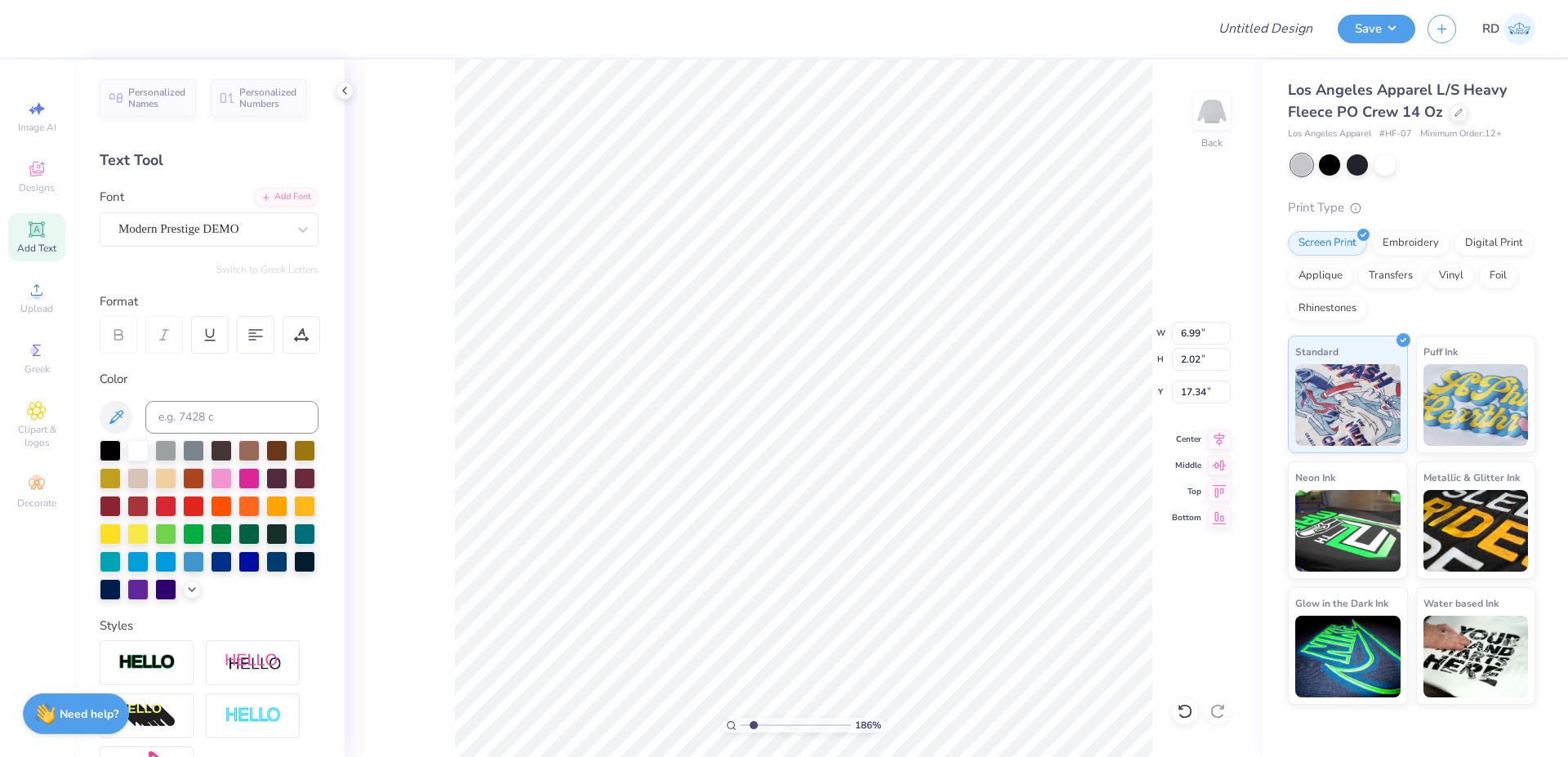
type input "9.95"
type input "2.50"
type input "17.10"
type textarea "bid day"
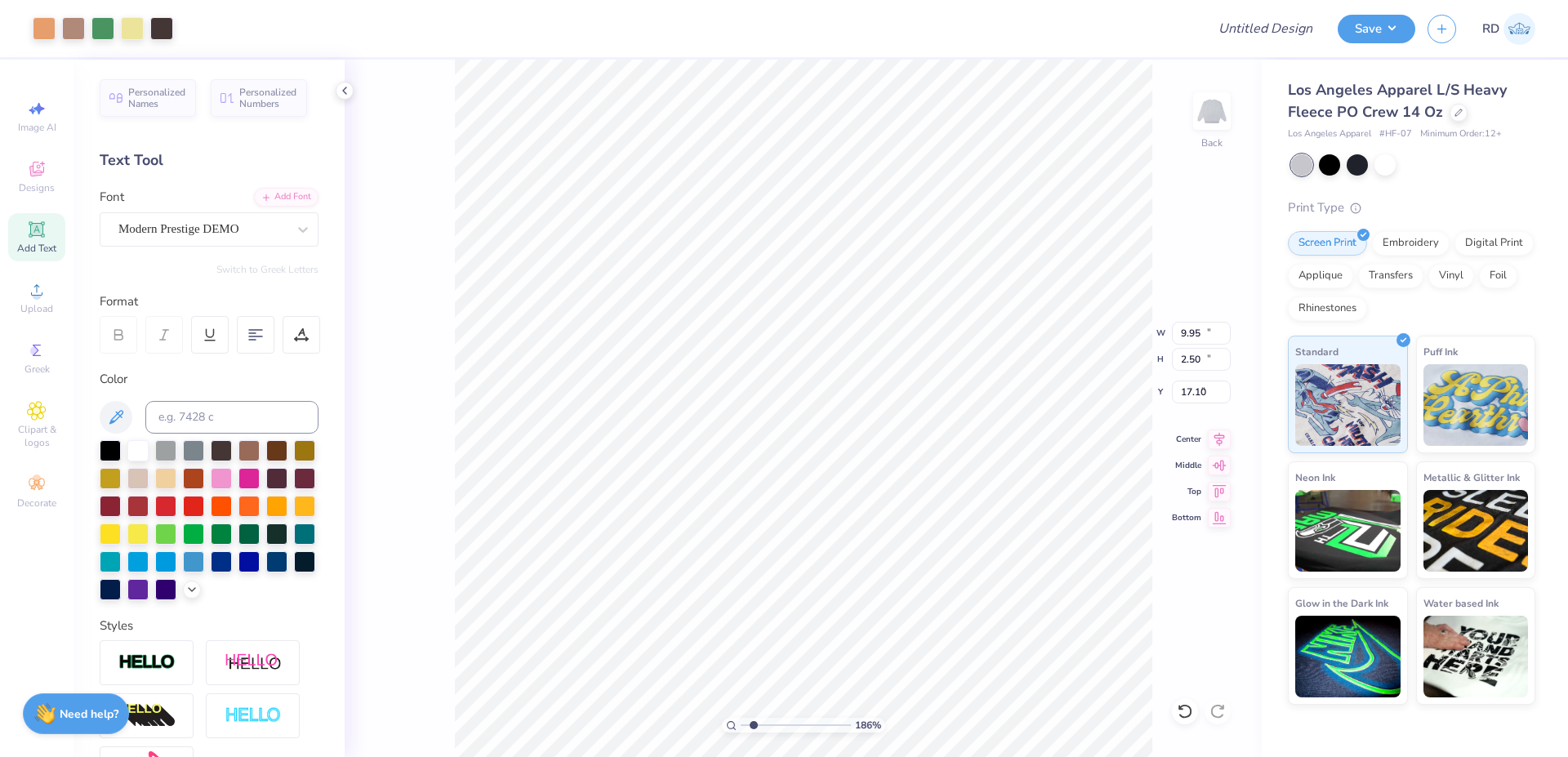
type input "12.00"
type input "10.92"
type input "5.79"
type input "7.16"
type input "1.15"
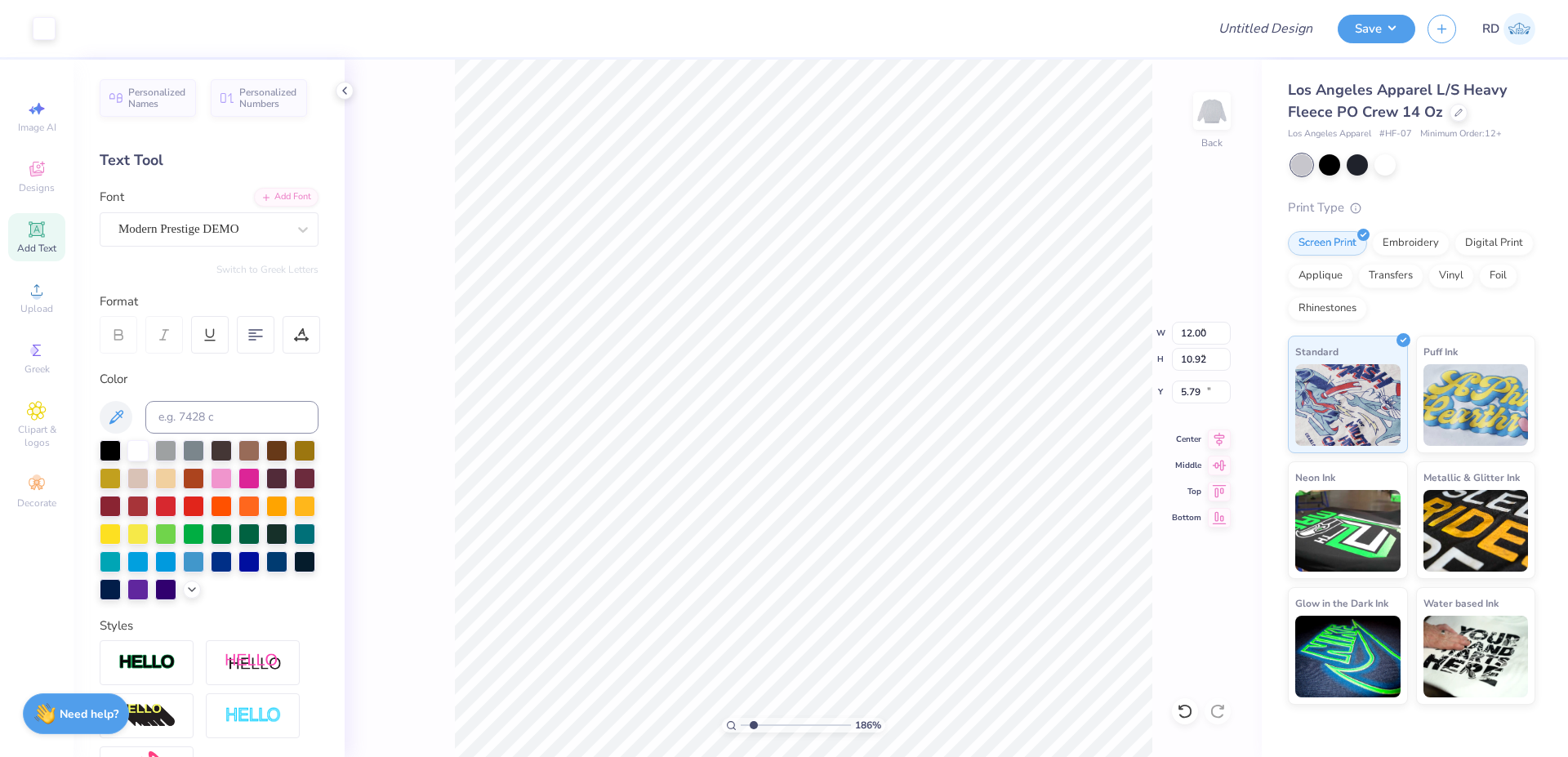
type input "17.78"
click at [218, 404] on input at bounding box center [232, 417] width 173 height 33
type input "607"
click at [768, 721] on input "range" at bounding box center [796, 725] width 110 height 15
type input "3.12"
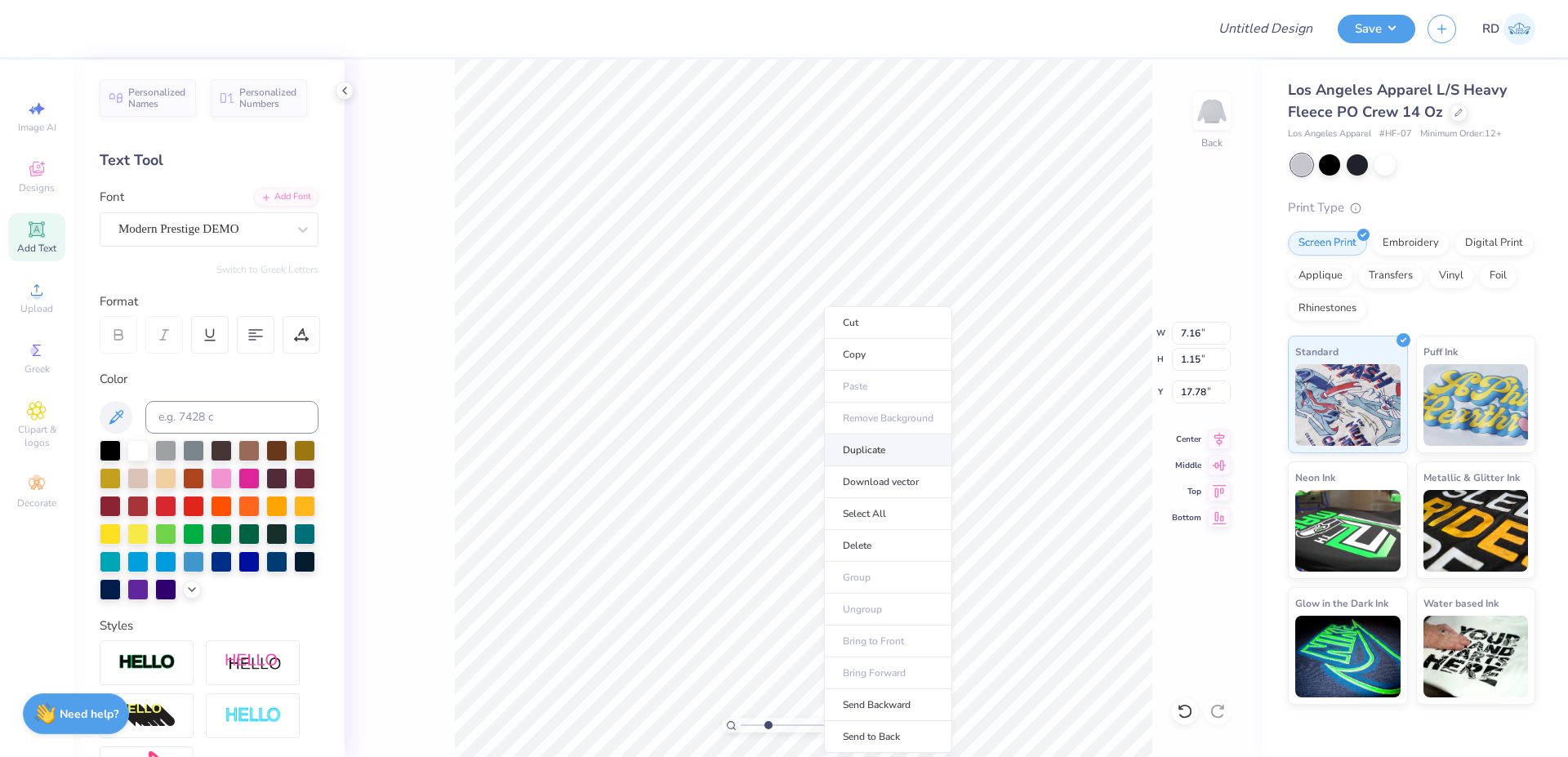
click at [878, 443] on li "Duplicate" at bounding box center [887, 451] width 128 height 32
type input "19.12"
type textarea "2025"
type input "17.79"
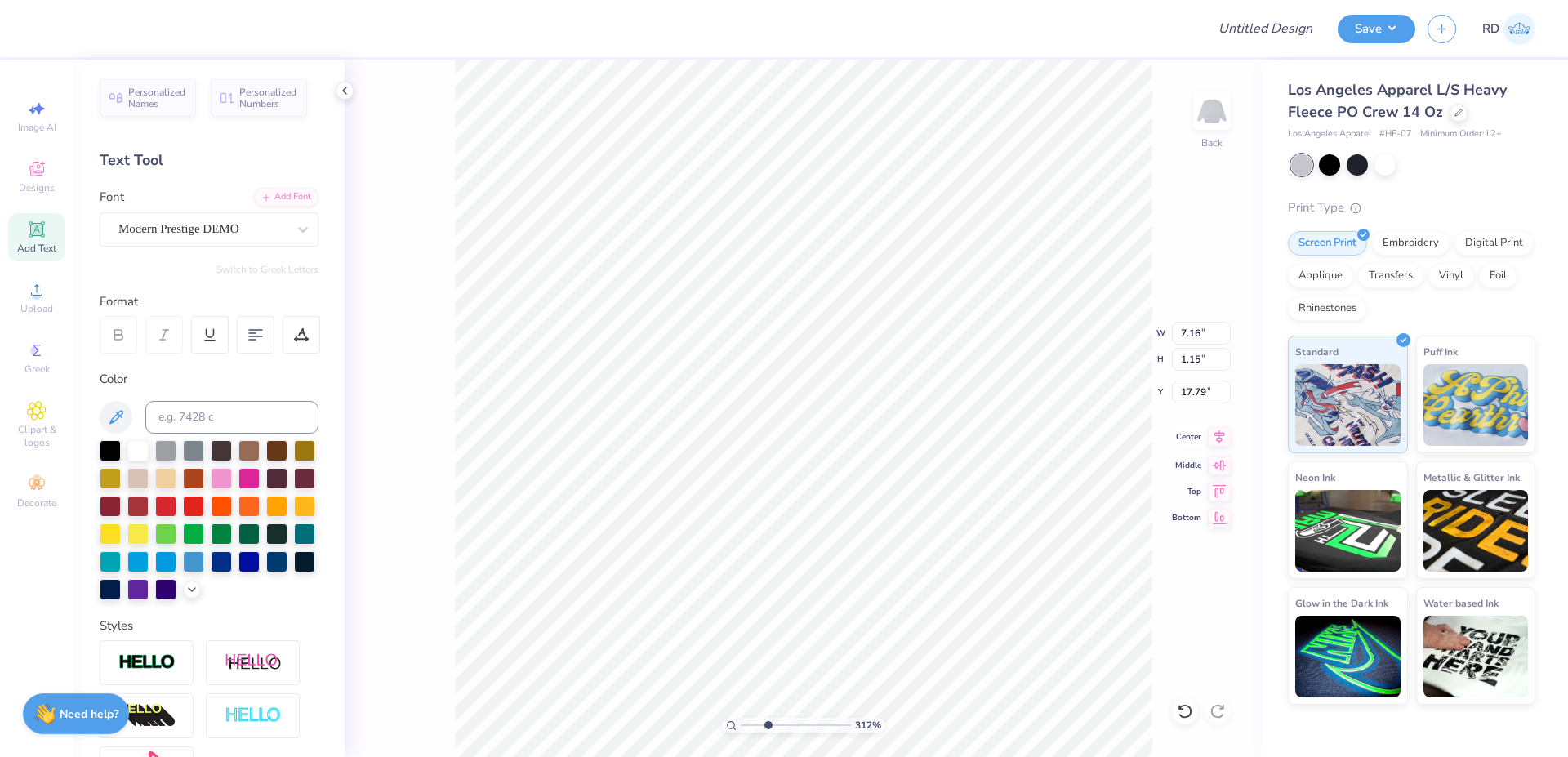
click at [922, 436] on icon at bounding box center [1220, 437] width 11 height 14
type input "5.05"
type input "1.25"
type input "19.07"
click at [922, 438] on icon at bounding box center [1219, 437] width 23 height 20
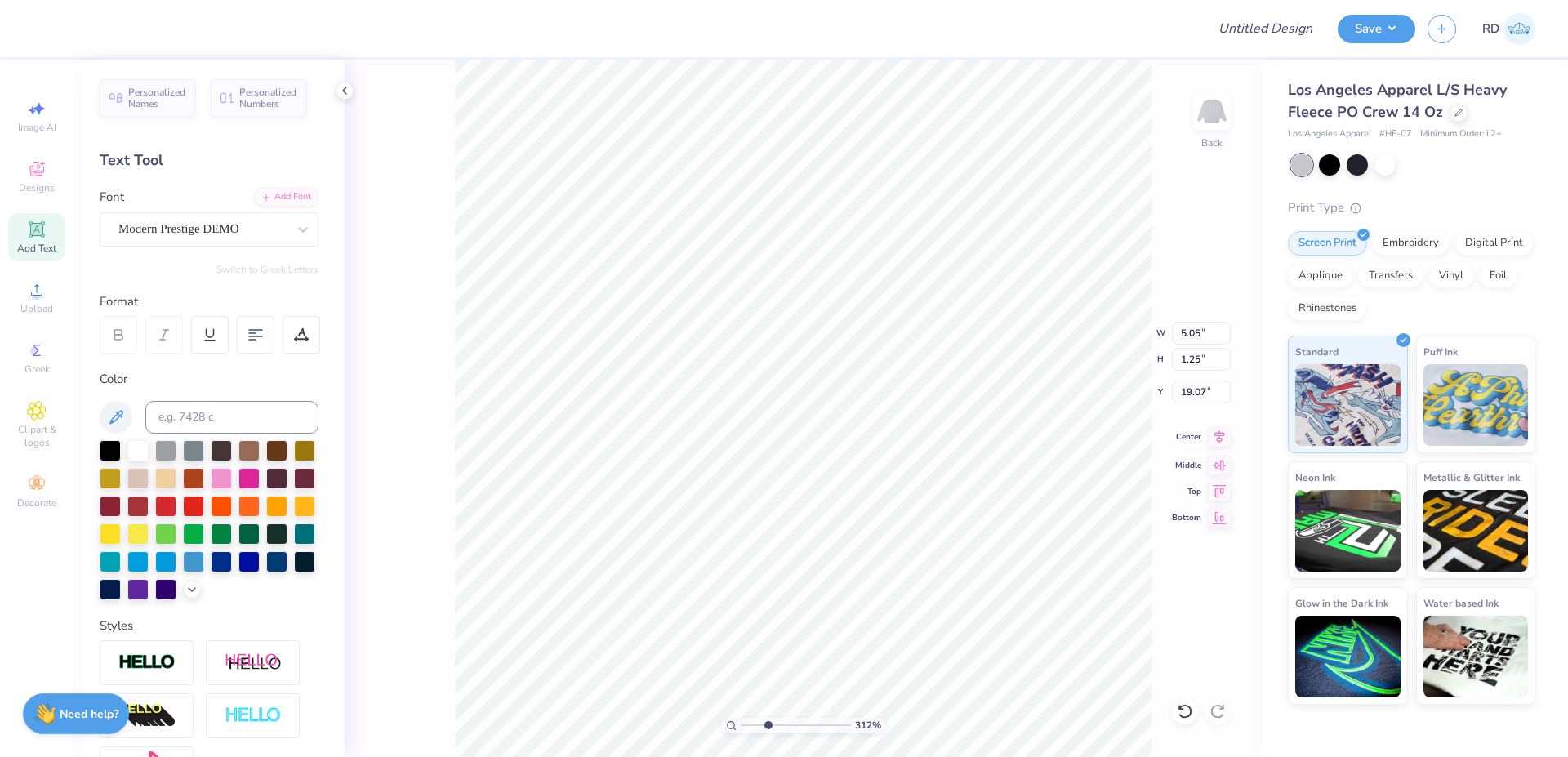
type input "7.16"
type input "2.53"
type input "13.74"
type input "7.25"
type input "3.03"
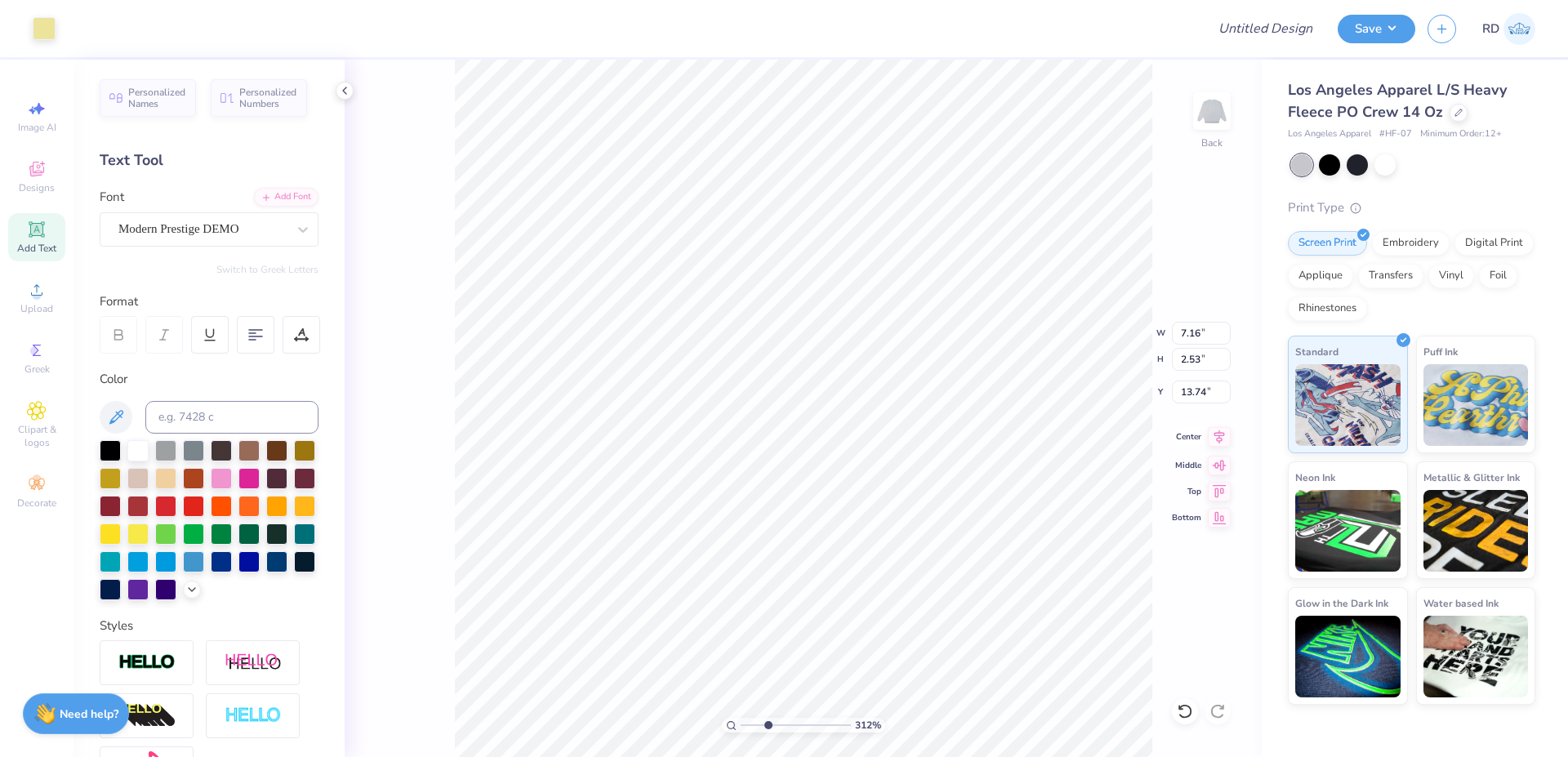
type input "13.41"
type input "4.42"
type input "1.84"
type input "13.37"
type input "3.48"
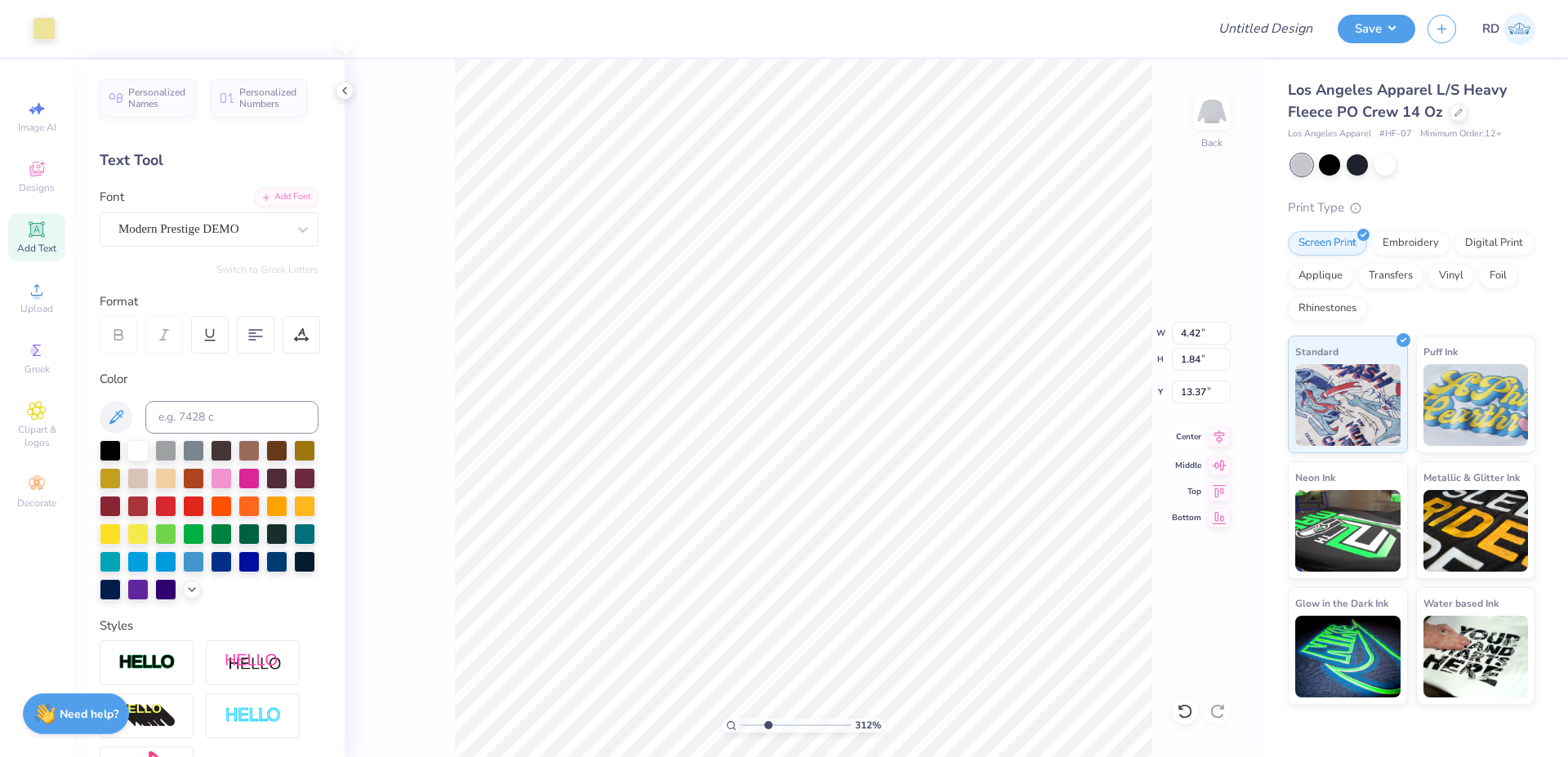
type input "1.45"
type input "13.69"
type input "3.61"
type input "1.51"
type input "13.73"
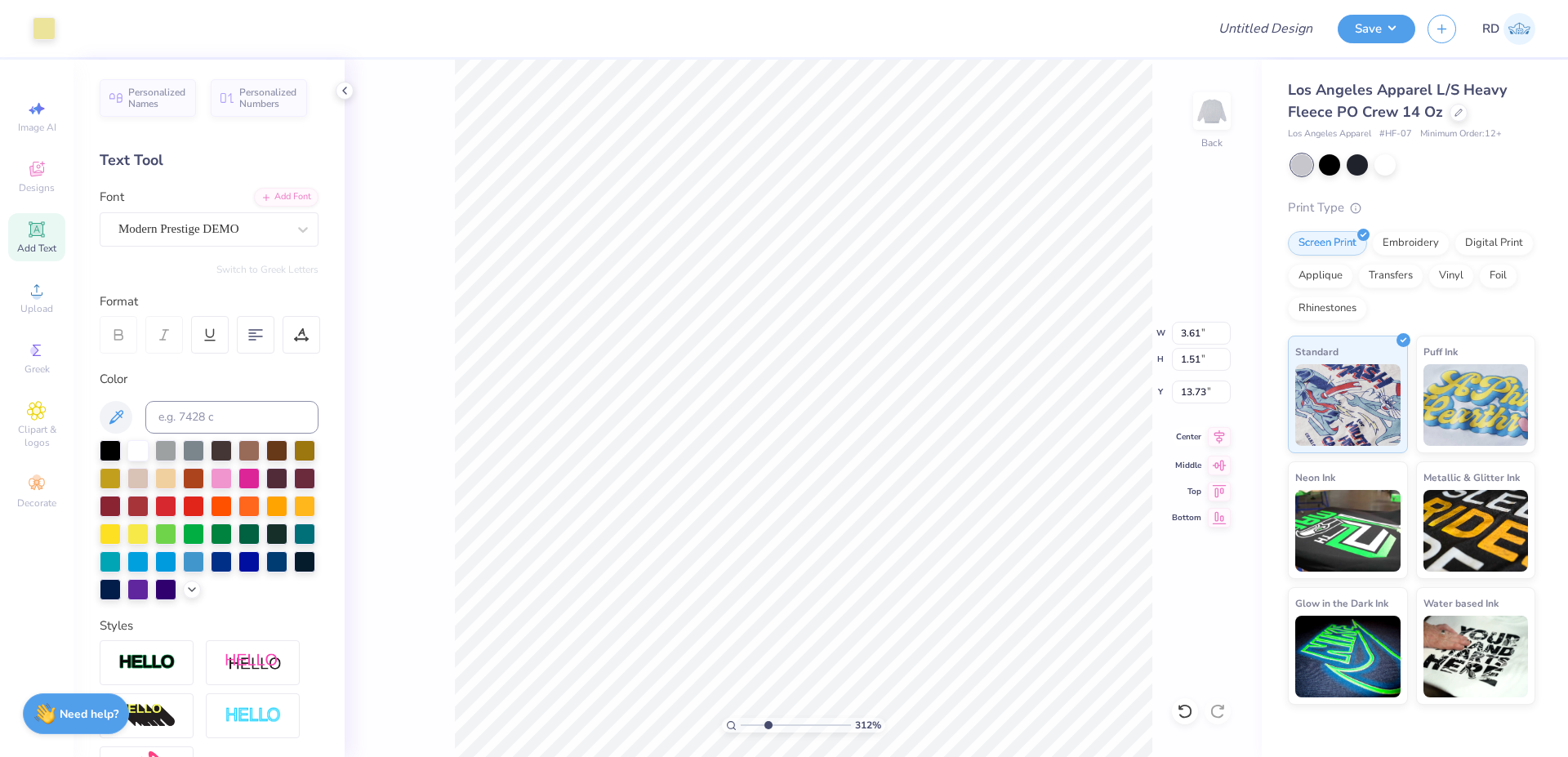
type input "3.60"
type input "1.42"
type input "13.78"
drag, startPoint x: 750, startPoint y: 724, endPoint x: 779, endPoint y: 721, distance: 29.2
click at [779, 721] on input "range" at bounding box center [796, 725] width 110 height 15
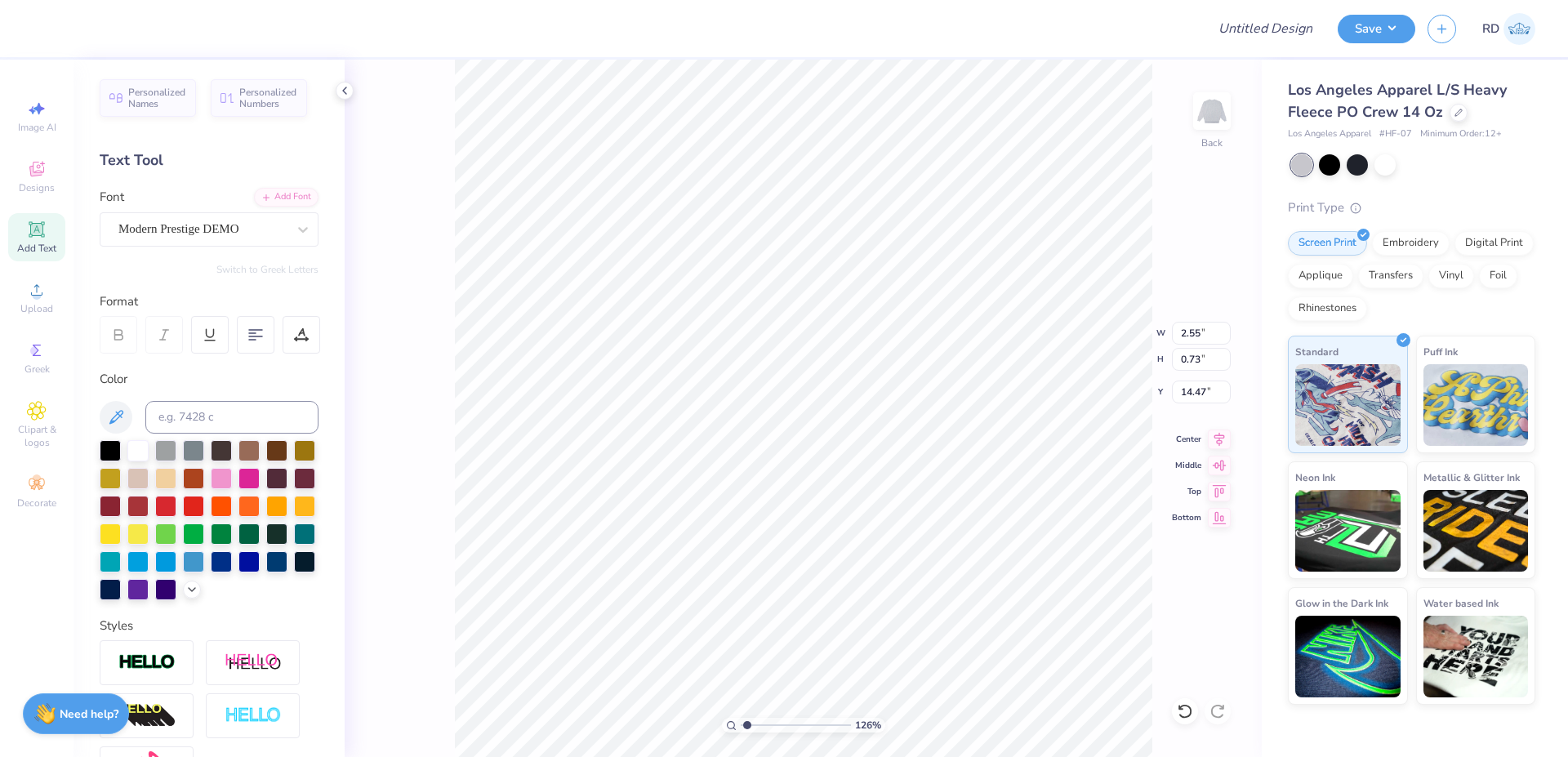
drag, startPoint x: 755, startPoint y: 725, endPoint x: 747, endPoint y: 724, distance: 8.1
click at [747, 724] on input "range" at bounding box center [796, 725] width 110 height 15
type input "1.26"
drag, startPoint x: 1201, startPoint y: 391, endPoint x: 1246, endPoint y: 393, distance: 45.0
click at [922, 390] on input "2.60" at bounding box center [1201, 392] width 59 height 23
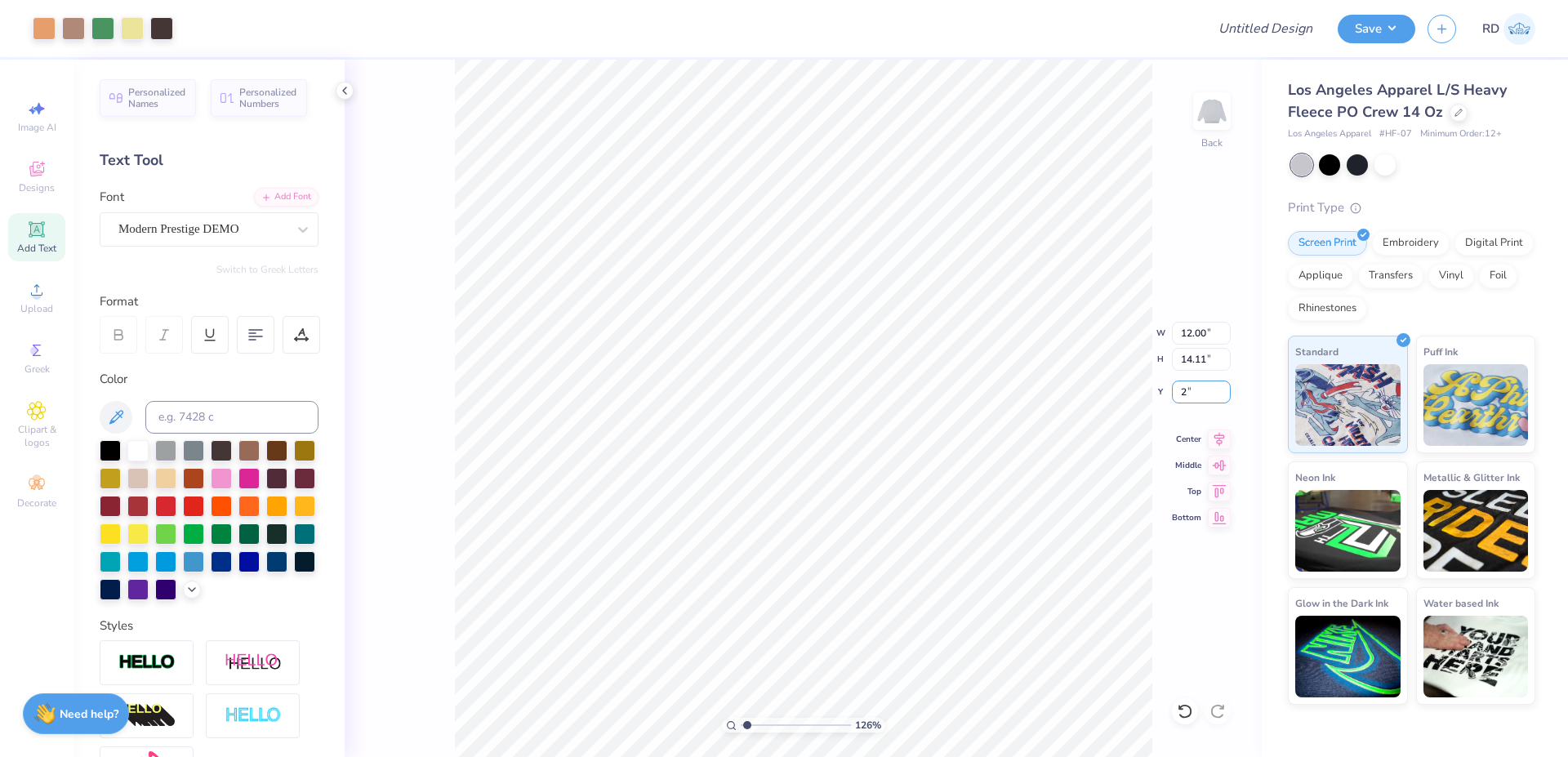
type input "2.00"
click at [922, 436] on icon at bounding box center [1220, 437] width 11 height 14
drag, startPoint x: 746, startPoint y: 726, endPoint x: 722, endPoint y: 725, distance: 24.0
type input "1"
click at [741, 725] on input "range" at bounding box center [796, 725] width 110 height 15
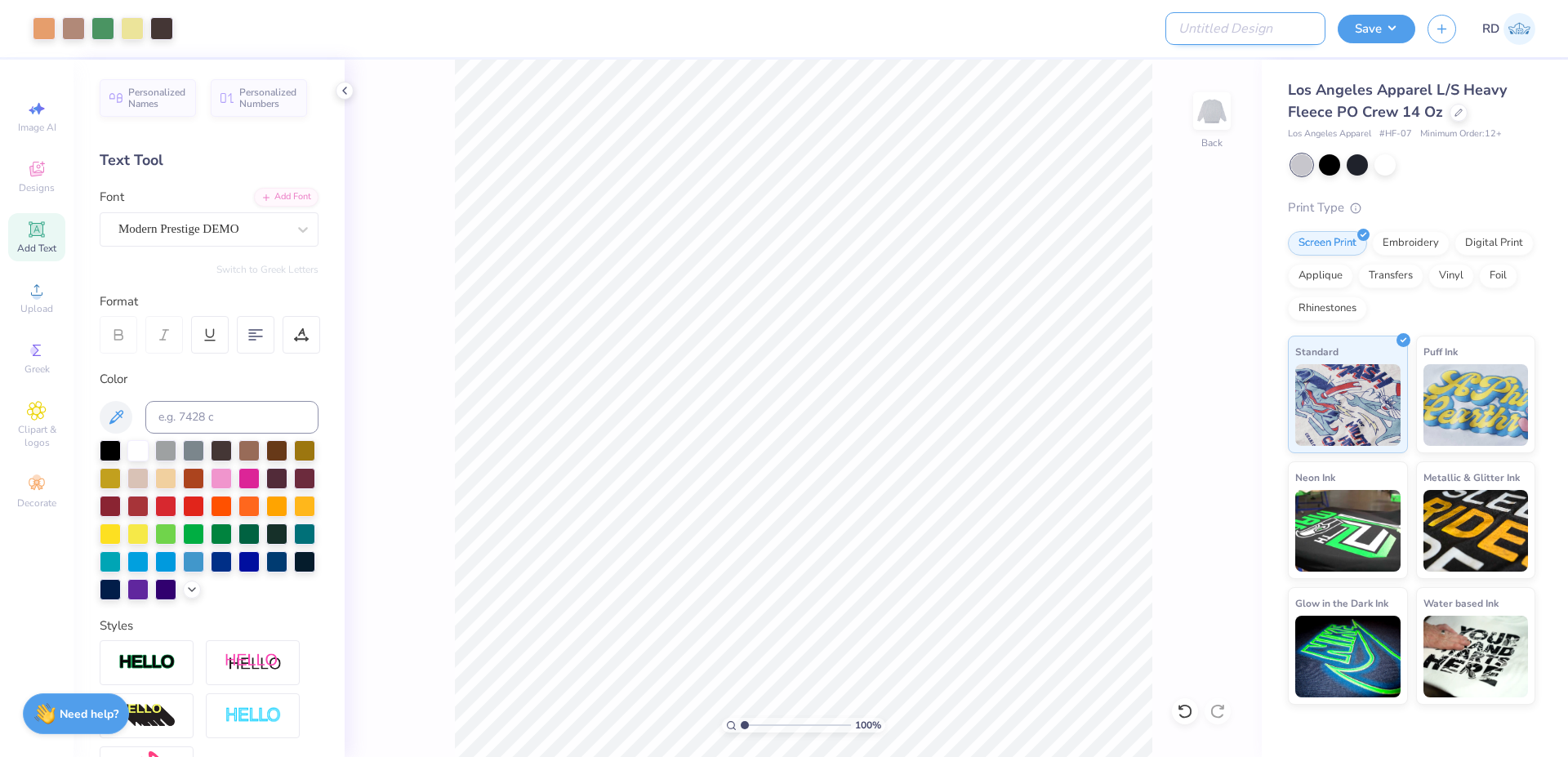
click at [922, 20] on input "Design Title" at bounding box center [1245, 28] width 160 height 33
paste input "FPS239527"
type input "FPS239527"
click at [922, 30] on button "Save" at bounding box center [1377, 26] width 78 height 29
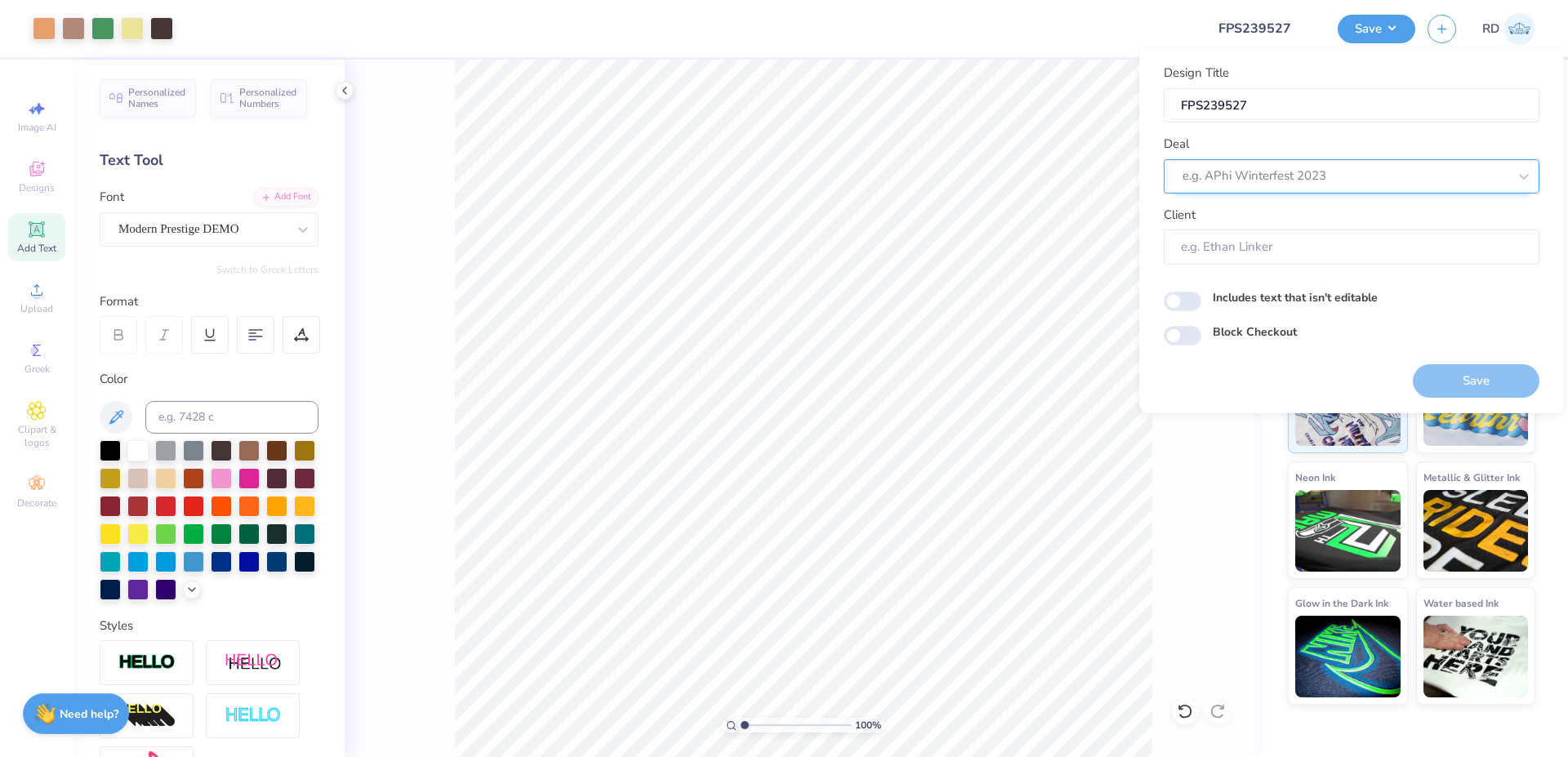
click at [922, 177] on div at bounding box center [1345, 176] width 325 height 22
click at [922, 212] on div "Design Tool Gallery" at bounding box center [1351, 220] width 362 height 27
type input "gallery"
type input "Design Tool Gallery User"
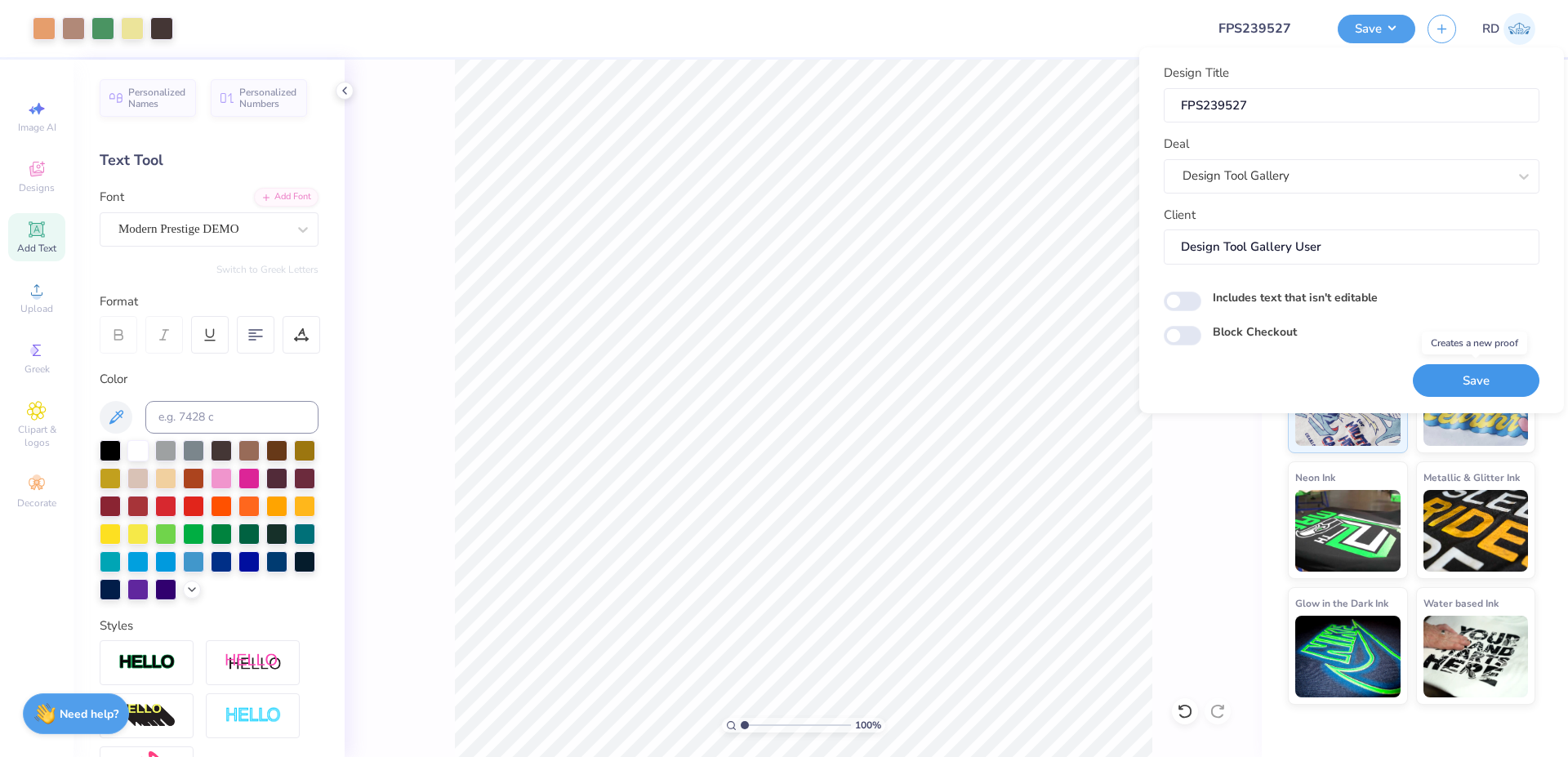
click at [922, 367] on button "Save" at bounding box center [1475, 381] width 126 height 34
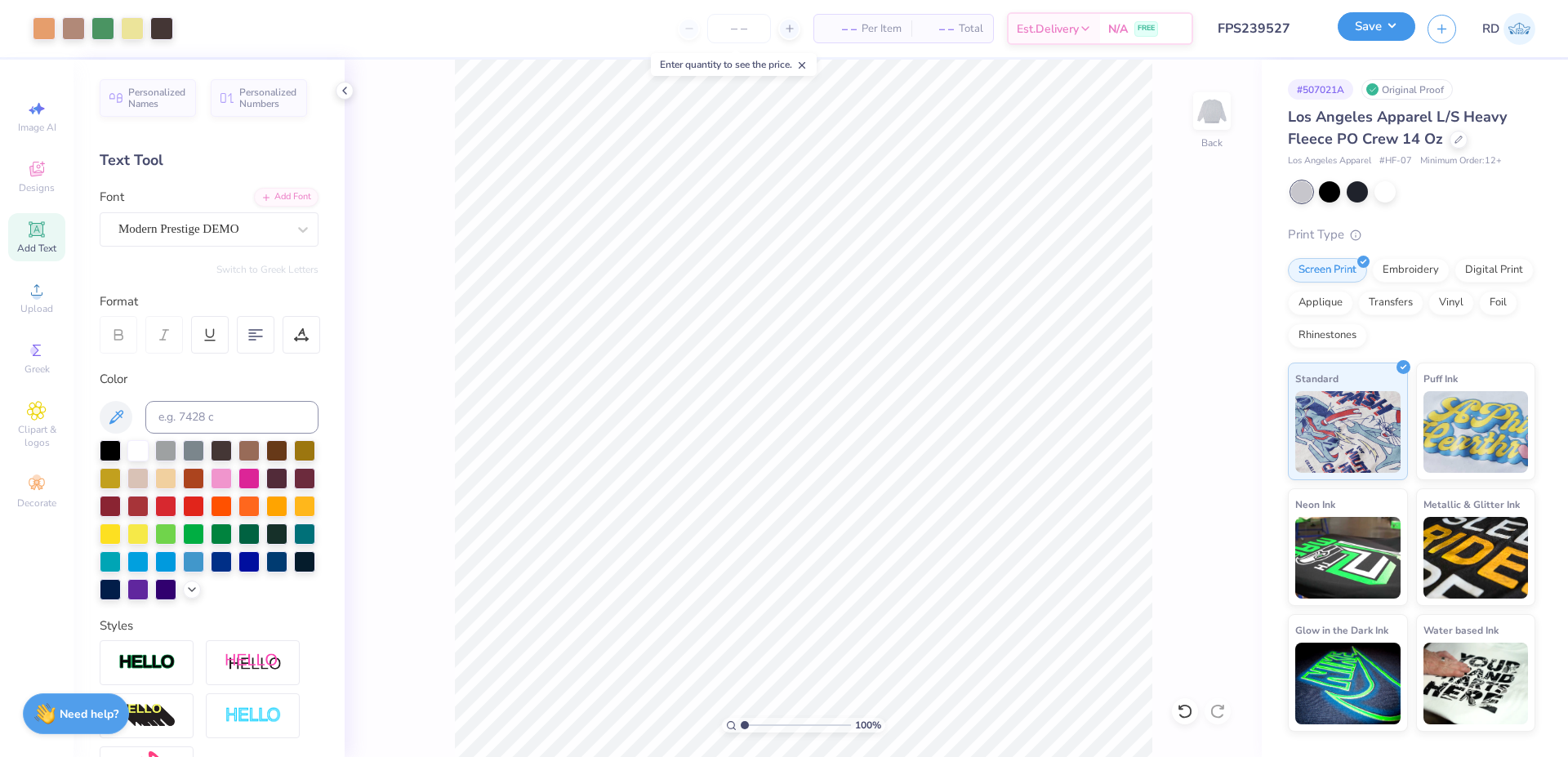
click at [922, 32] on button "Save" at bounding box center [1377, 26] width 78 height 29
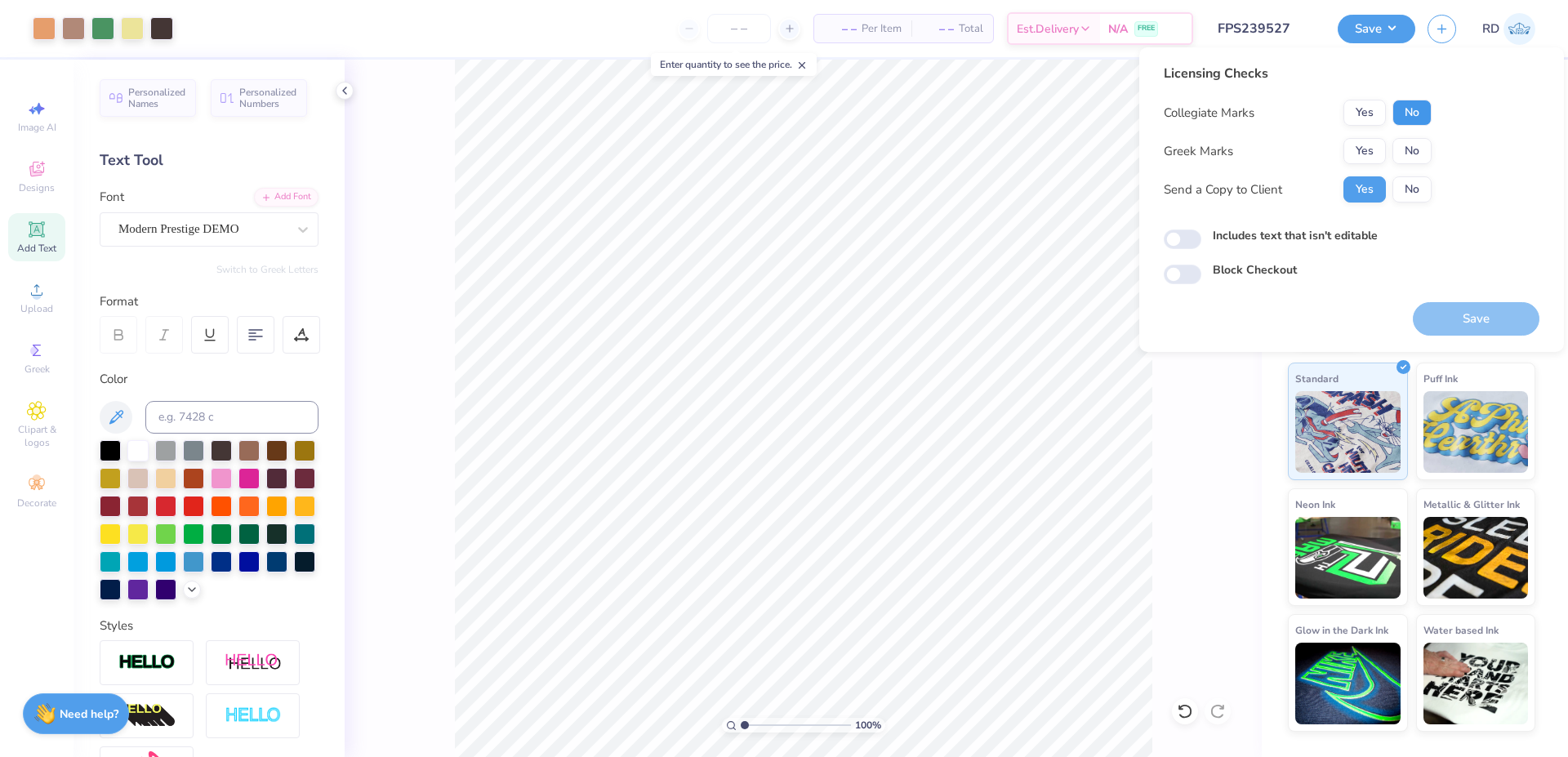
click at [922, 109] on button "No" at bounding box center [1412, 112] width 39 height 26
click at [922, 153] on button "Yes" at bounding box center [1364, 151] width 43 height 26
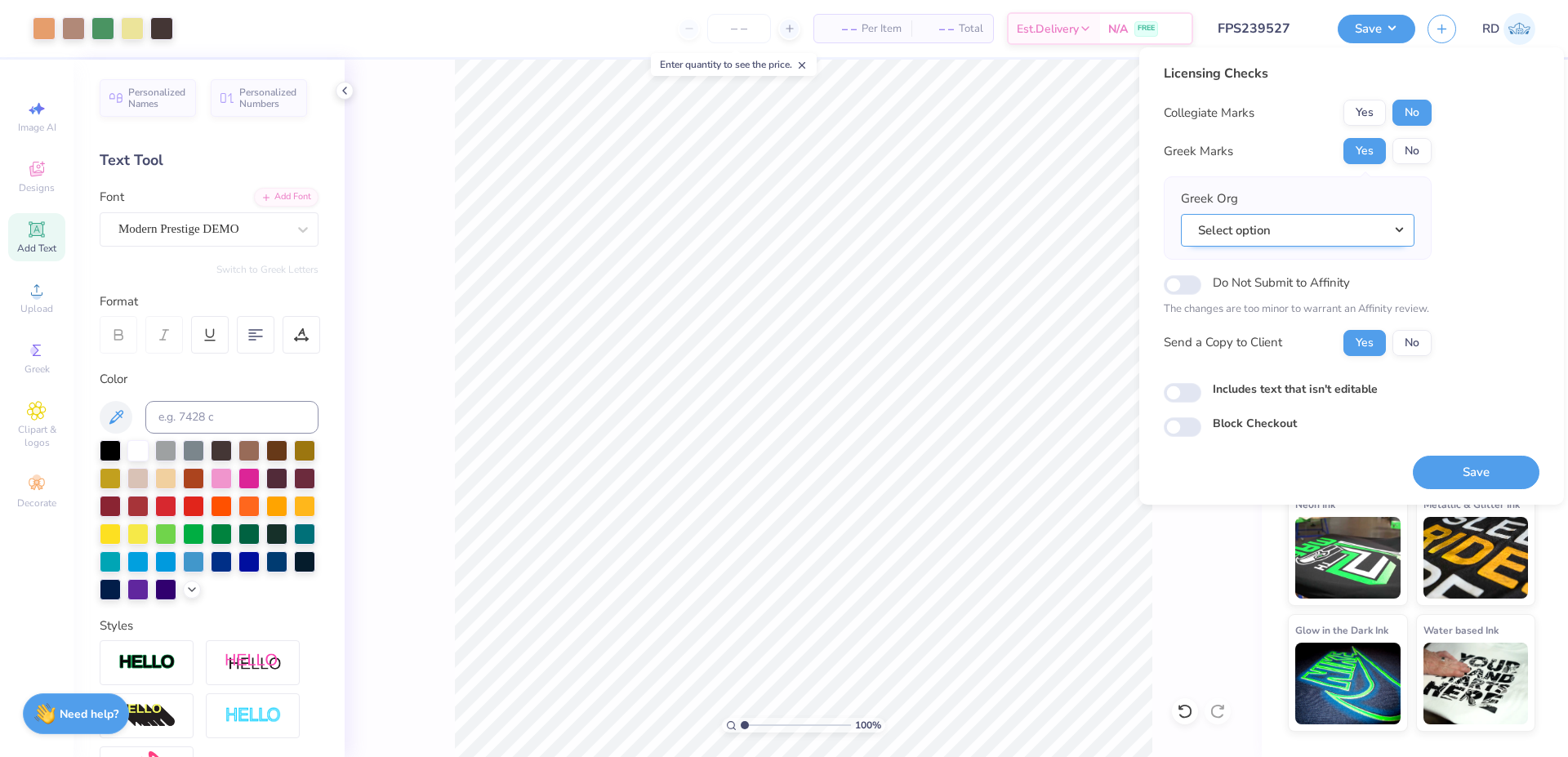
click at [922, 228] on button "Select option" at bounding box center [1297, 231] width 234 height 34
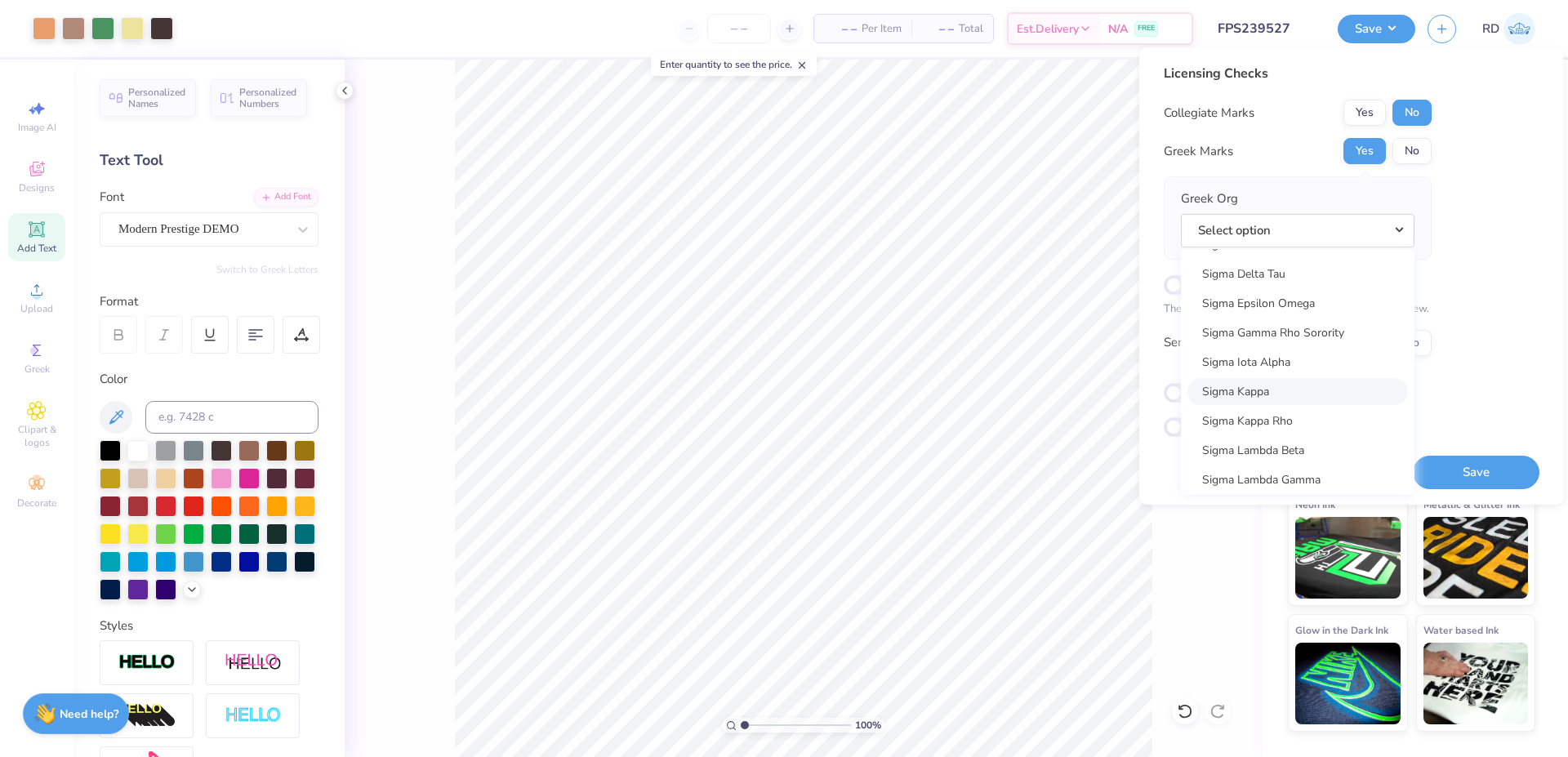
scroll to position [10528, 0]
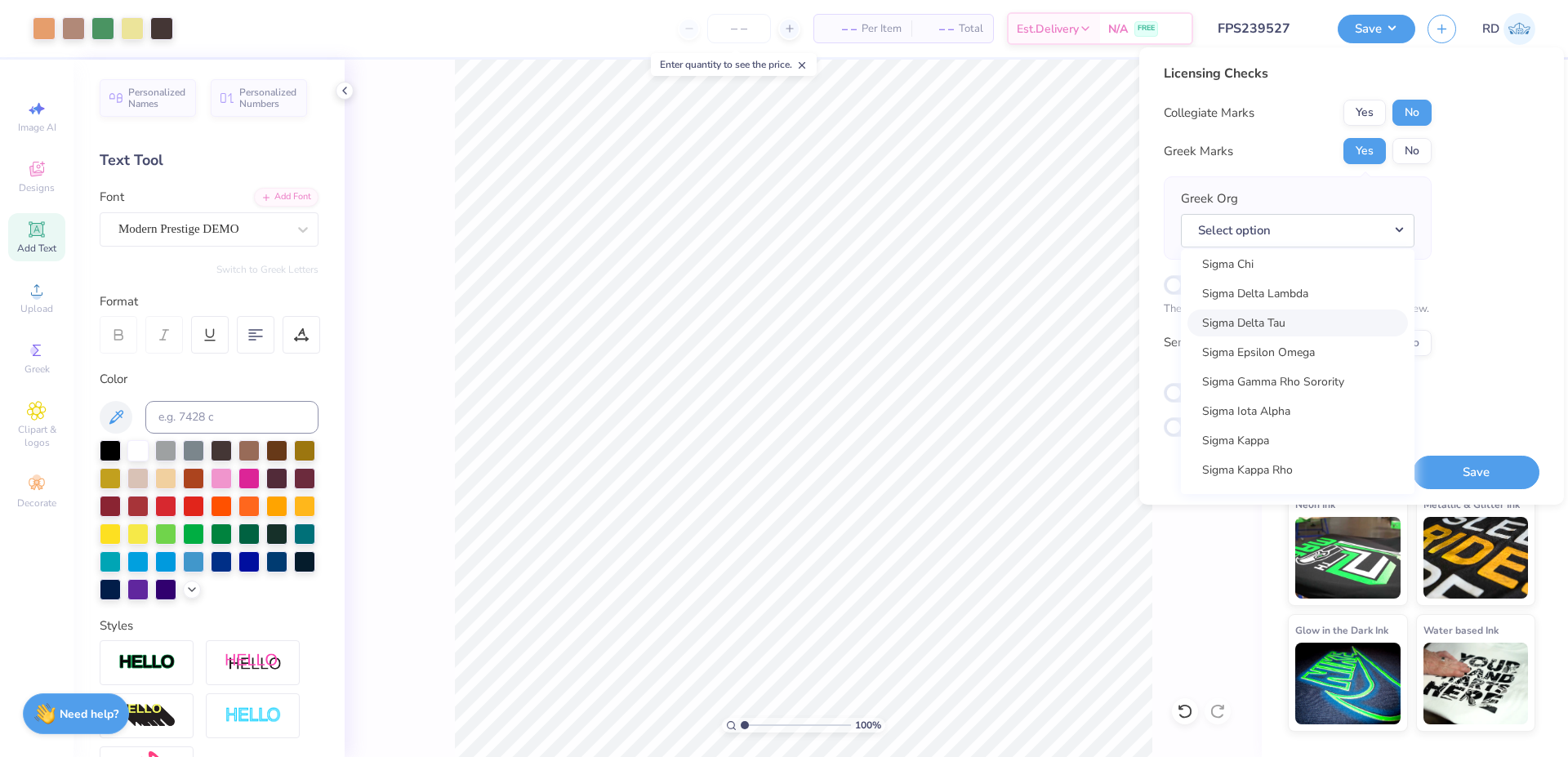
click at [922, 326] on link "Sigma Delta Tau" at bounding box center [1298, 322] width 221 height 27
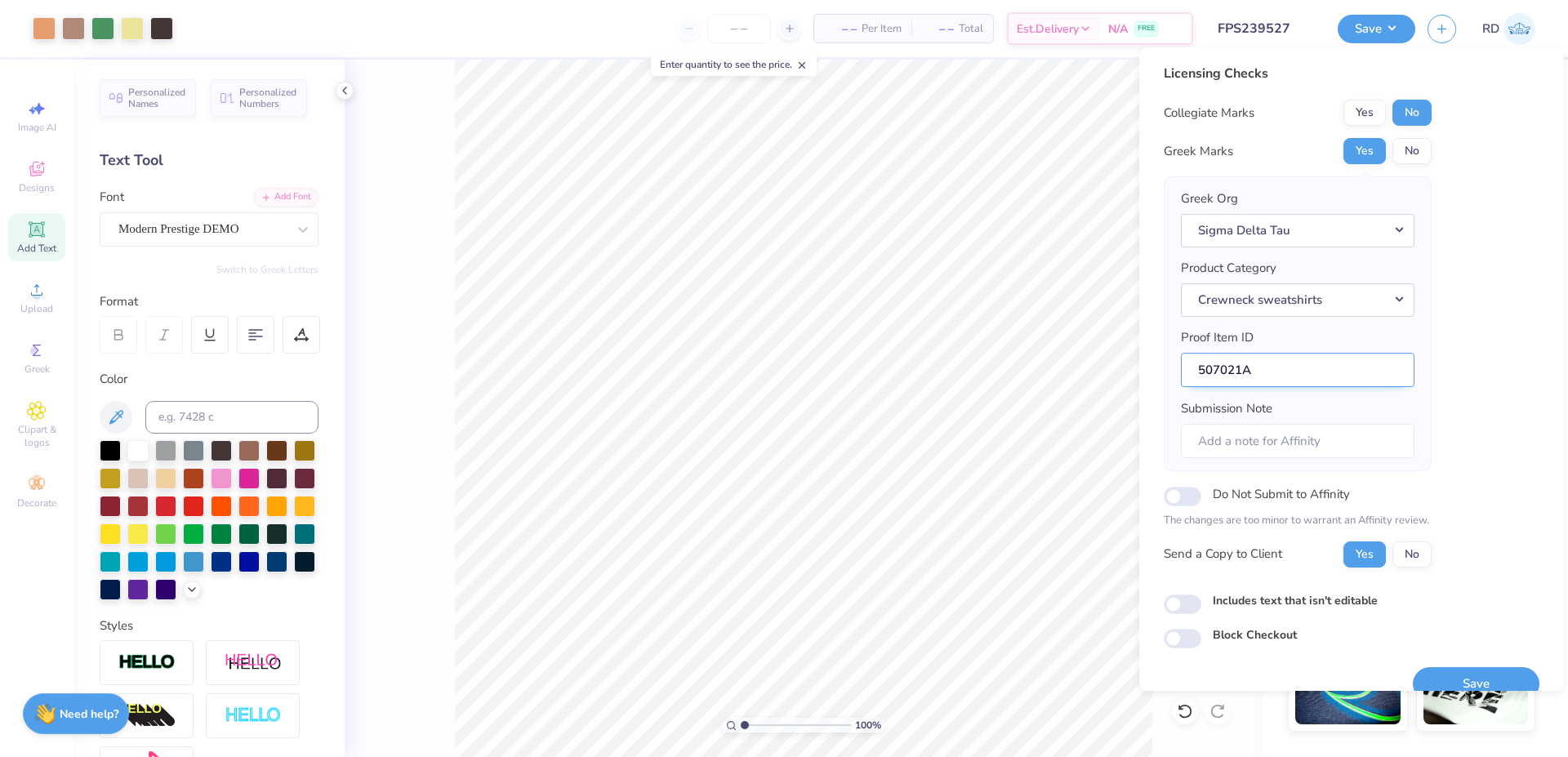
click at [922, 677] on button "Save" at bounding box center [1475, 684] width 126 height 34
click at [922, 364] on input "507021A" at bounding box center [1297, 370] width 234 height 35
